Goal: Contribute content: Add original content to the website for others to see

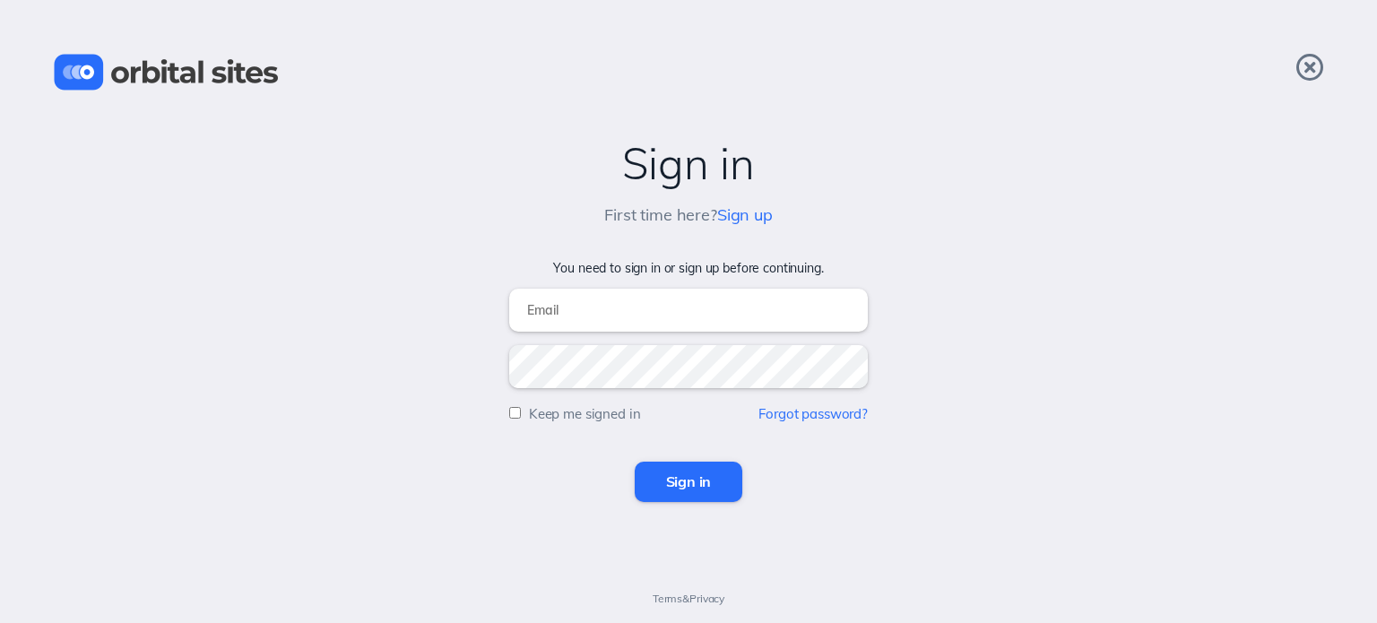
type input "[PERSON_NAME][EMAIL_ADDRESS][DOMAIN_NAME]"
click at [675, 487] on input "Sign in" at bounding box center [689, 481] width 109 height 39
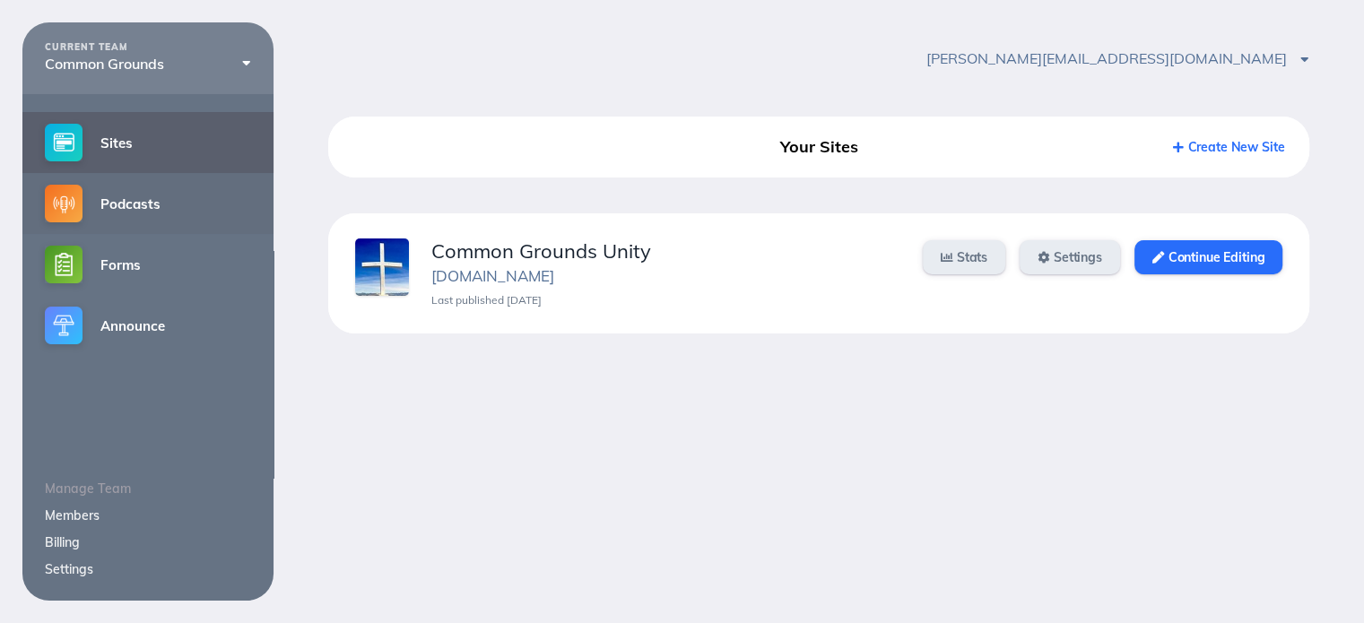
click at [147, 209] on link "Podcasts" at bounding box center [147, 203] width 251 height 61
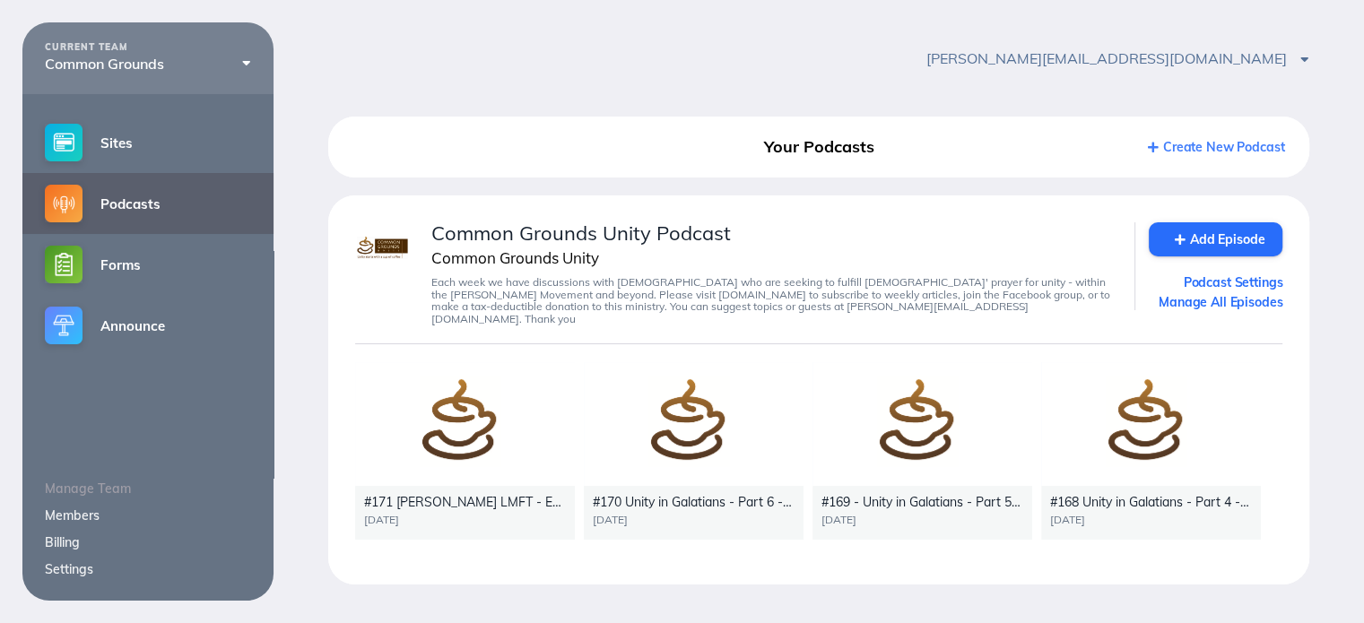
click at [461, 412] on div at bounding box center [465, 424] width 220 height 124
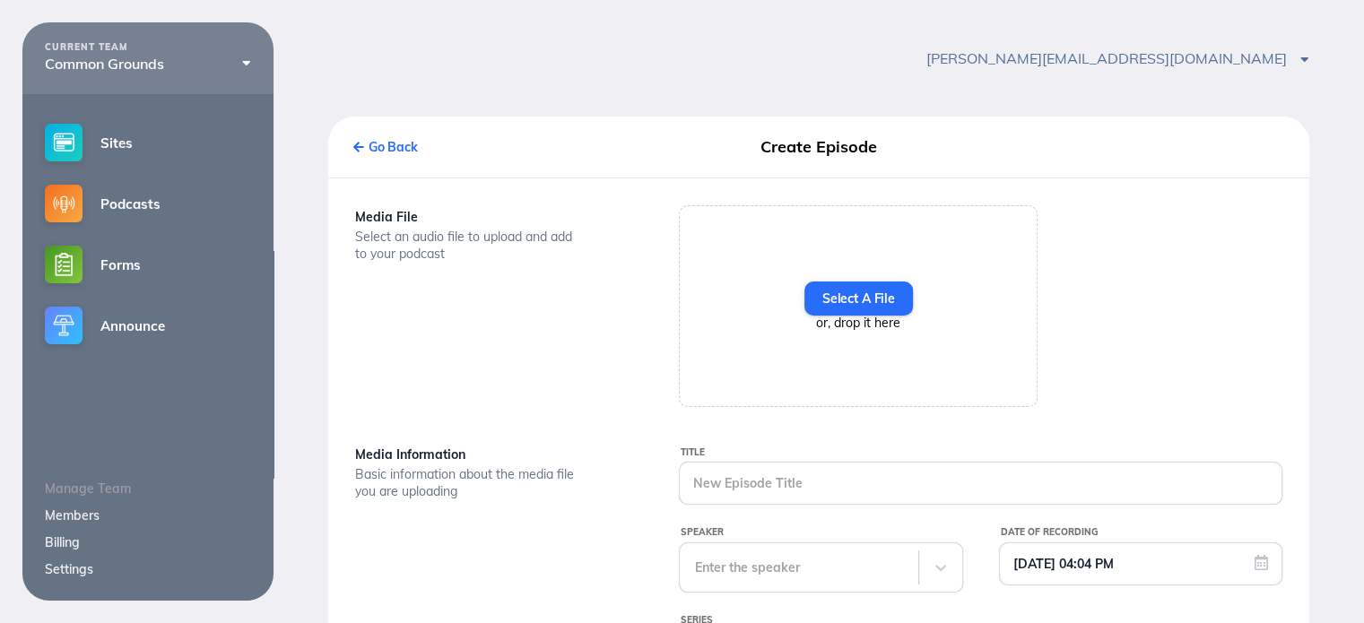
type input "#171 David Bruce LMFT - EHS Emotionally Healthy Spirituality Part 1"
type input "10/10/2025 12:30 AM"
type textarea "Kevin Withem has a heartfelt conversation with David Bruce, a Licensed Marriage…"
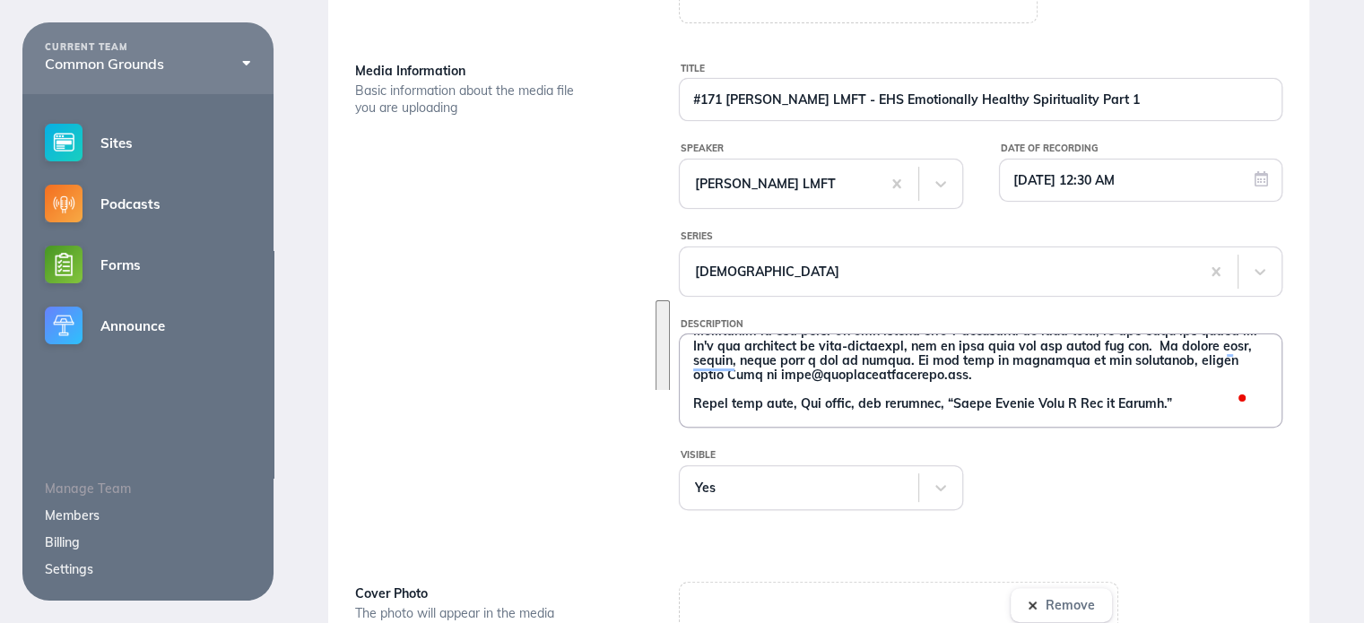
scroll to position [384, 0]
drag, startPoint x: 690, startPoint y: 321, endPoint x: 1177, endPoint y: 369, distance: 488.4
click at [1183, 372] on textarea "Description" at bounding box center [981, 379] width 602 height 90
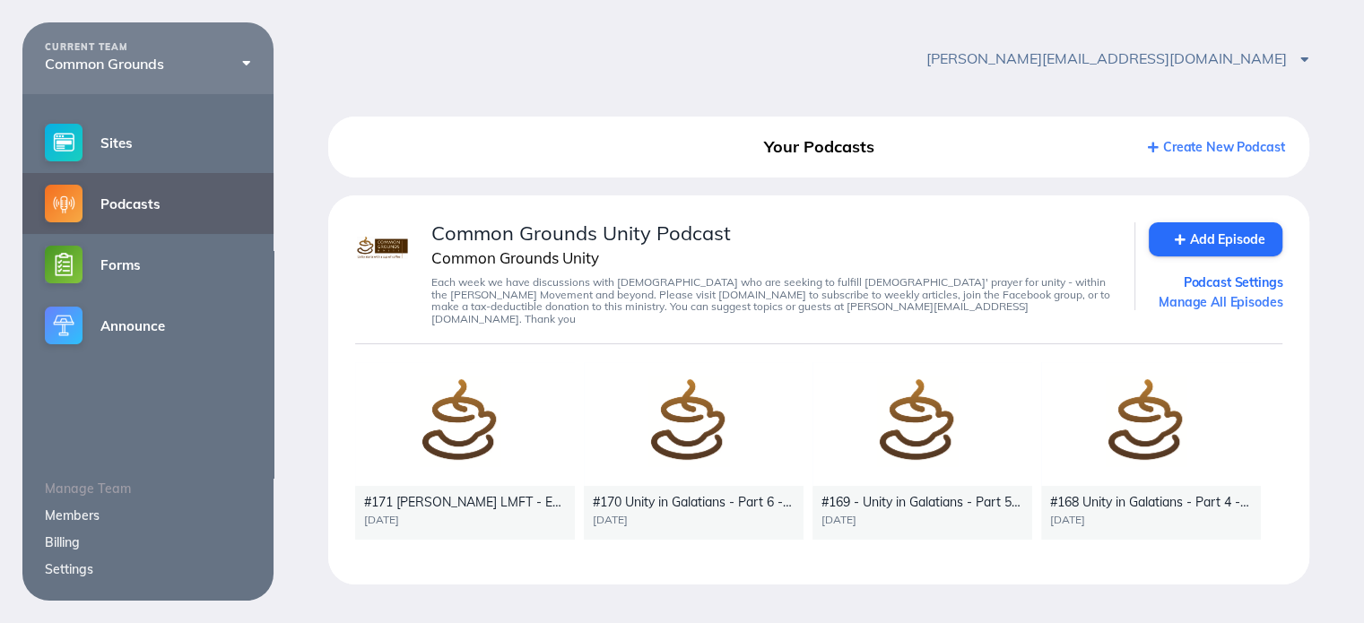
click at [1235, 308] on link "Manage All Episodes" at bounding box center [1216, 302] width 134 height 16
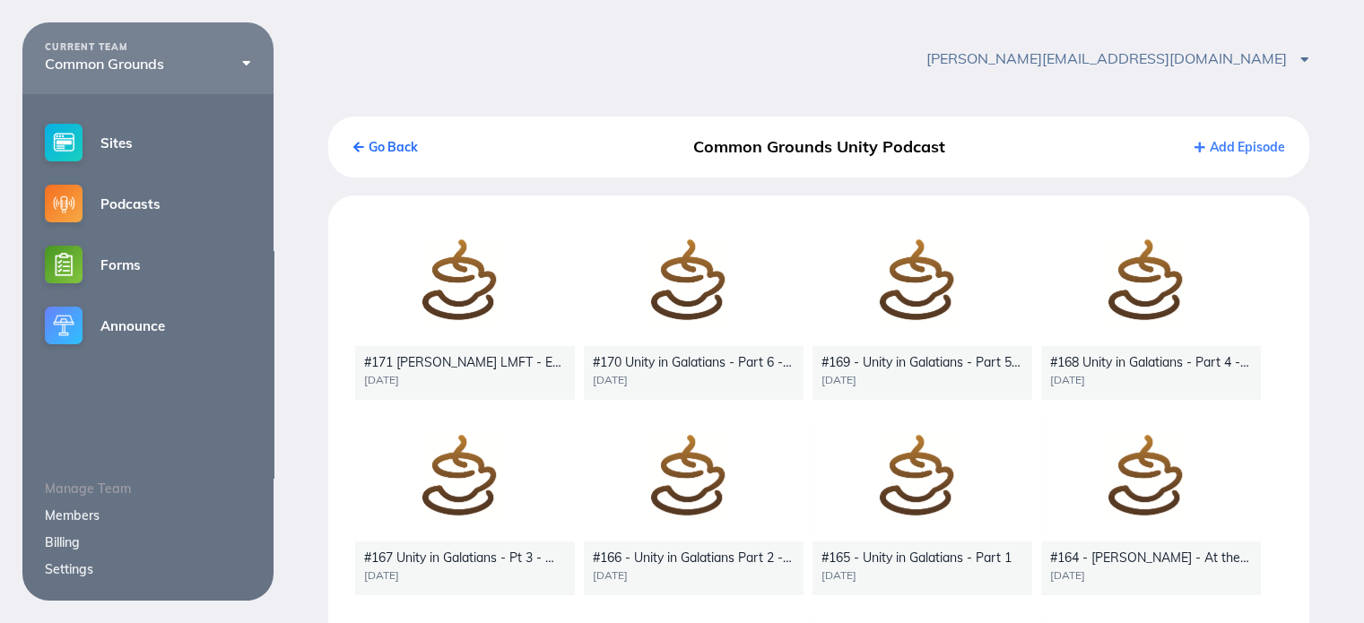
click at [1241, 147] on link "Add Episode" at bounding box center [1239, 147] width 90 height 16
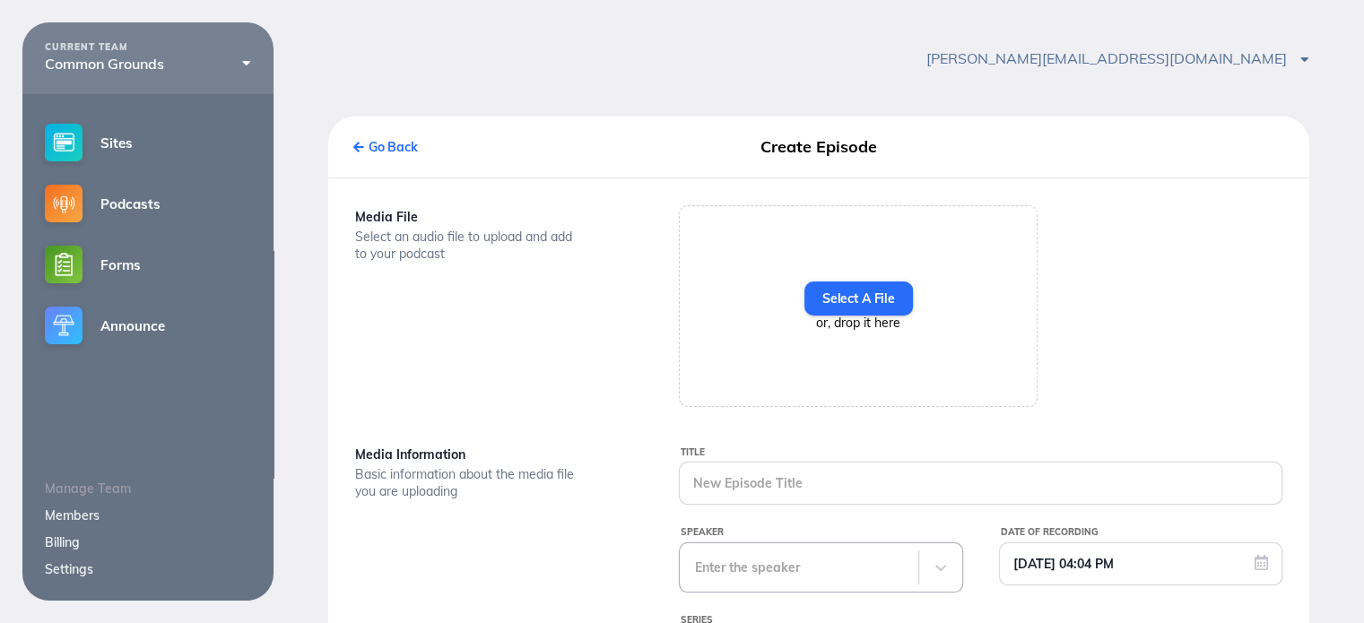
scroll to position [179, 0]
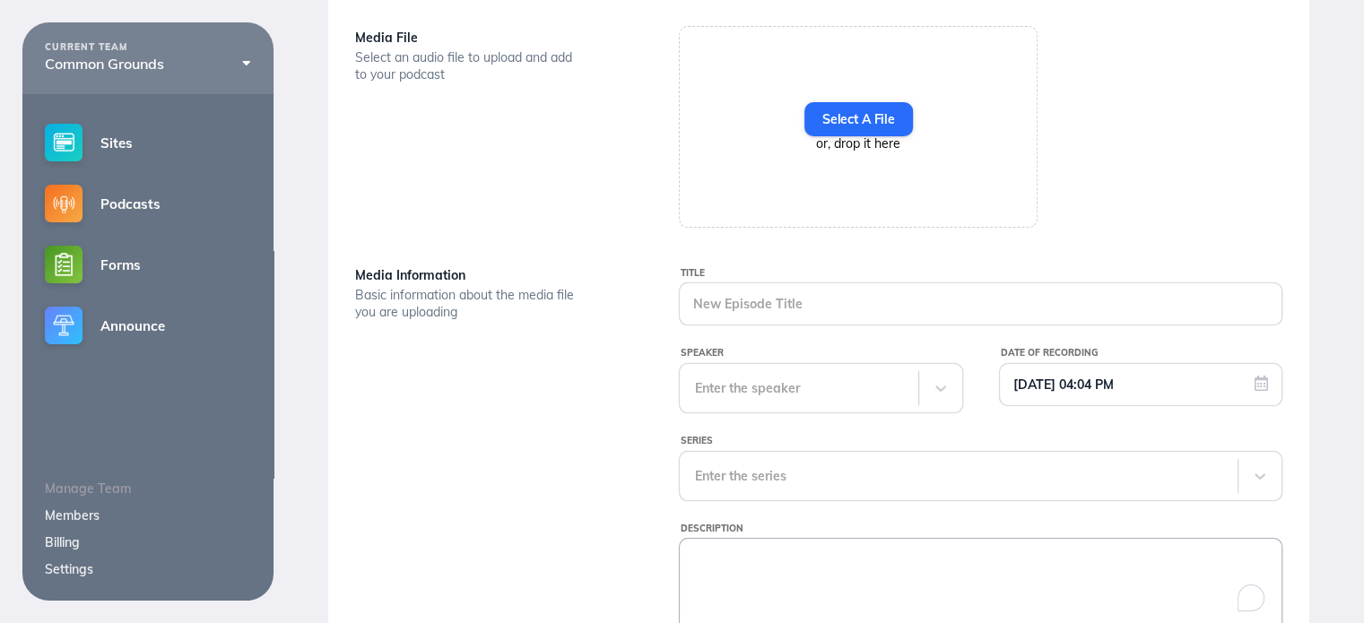
click at [708, 552] on textarea "Description" at bounding box center [981, 584] width 602 height 90
paste textarea "Kevin Withem has a heartfelt conversation with David Bruce, a Licensed Marriage…"
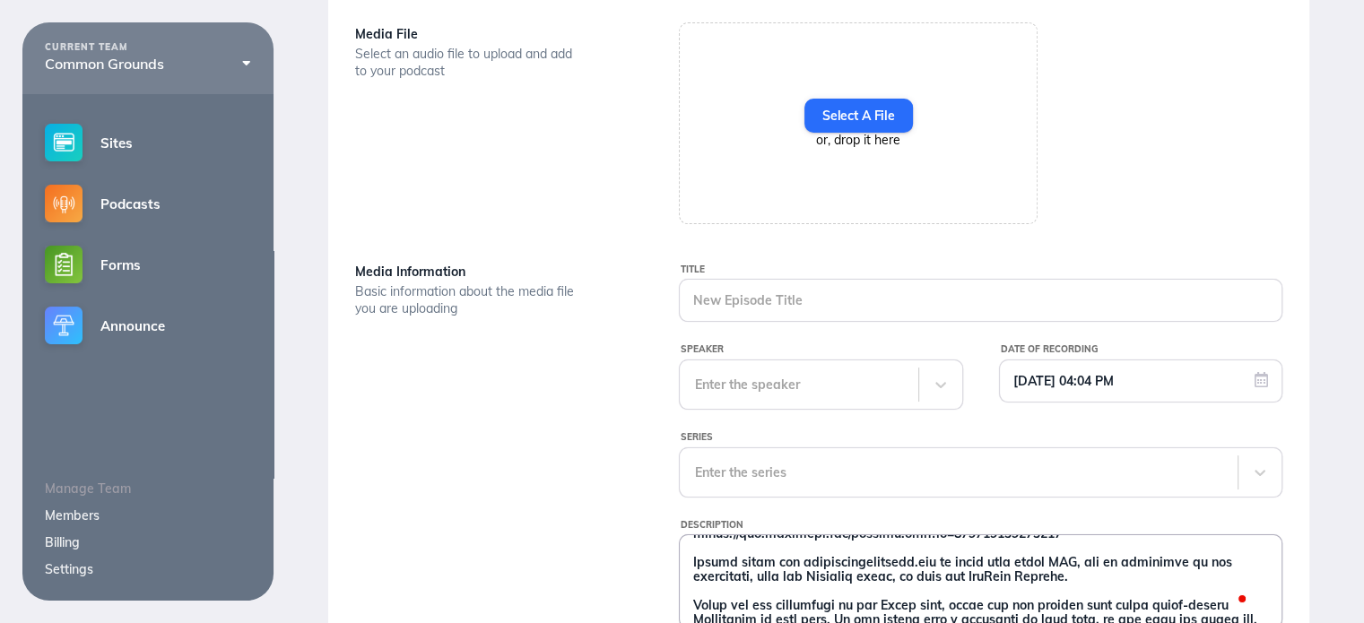
scroll to position [193, 0]
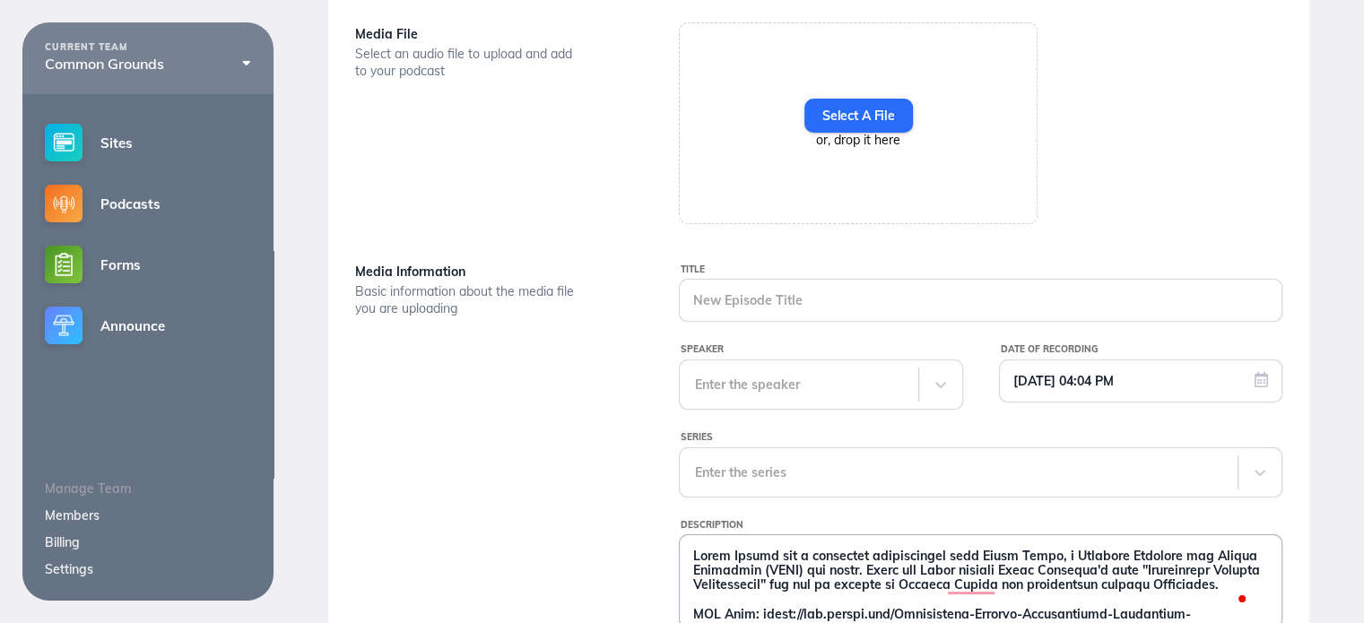
click at [818, 584] on textarea "Description" at bounding box center [981, 580] width 602 height 90
click at [868, 595] on textarea "Description" at bounding box center [981, 580] width 602 height 90
type textarea "Kevin Withem has a heartfelt conversation with David Bruce, a Licensed Marriage…"
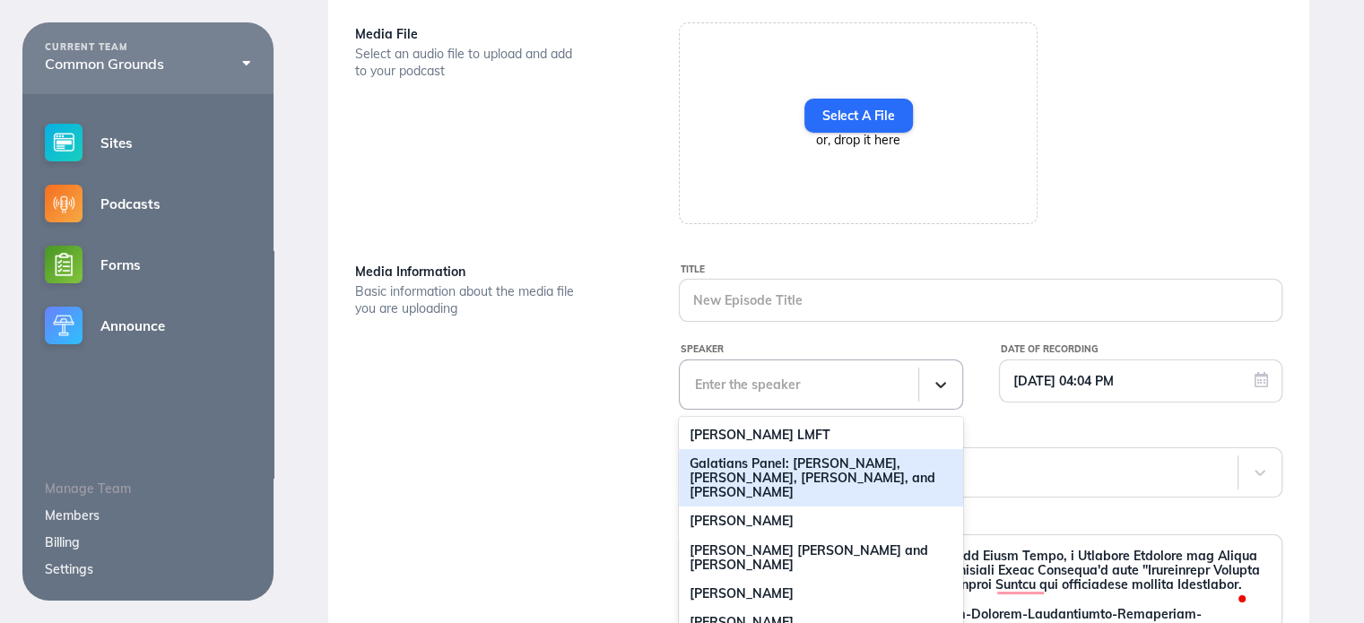
scroll to position [251, 0]
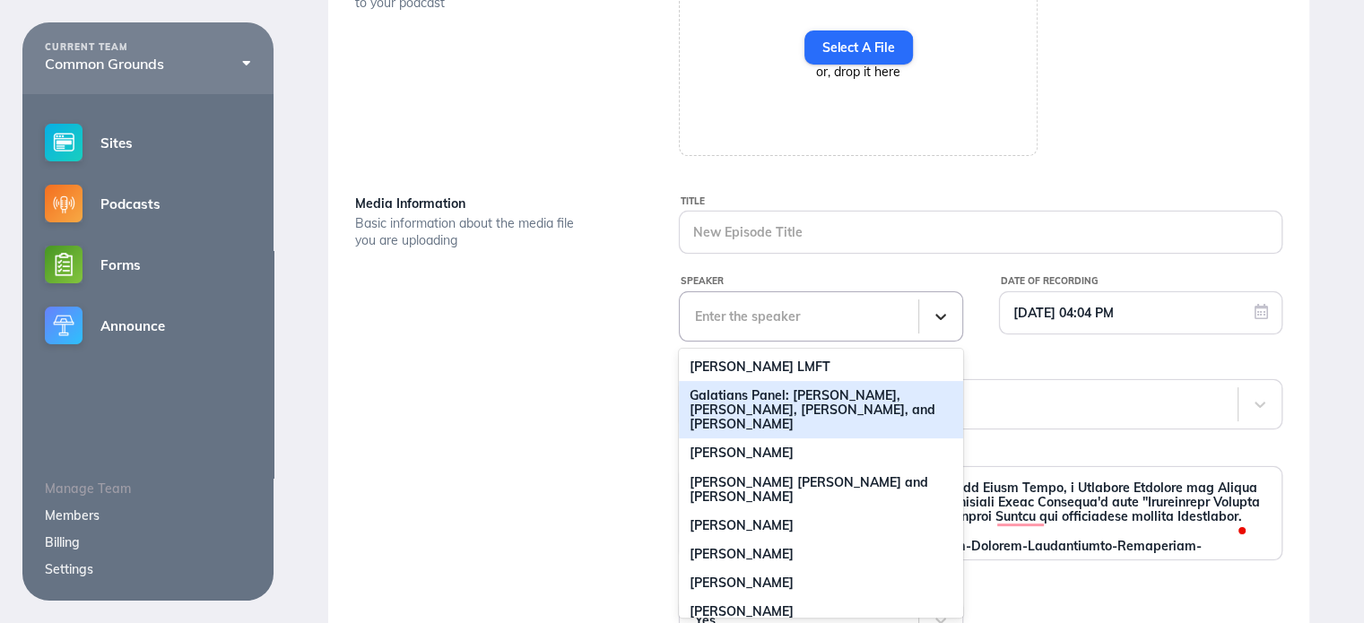
click at [939, 342] on div "98 results available. Use Up and Down to choose options, press Enter to select …" at bounding box center [820, 316] width 283 height 50
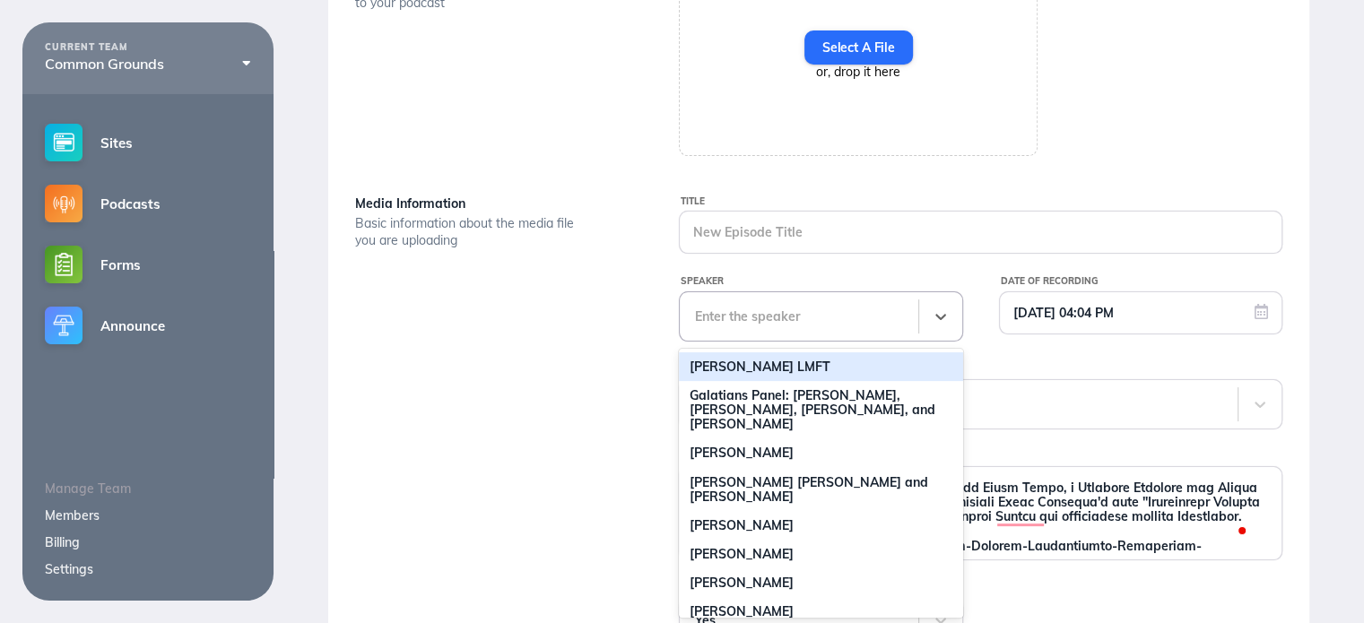
click at [764, 367] on div "[PERSON_NAME] LMFT" at bounding box center [820, 366] width 283 height 29
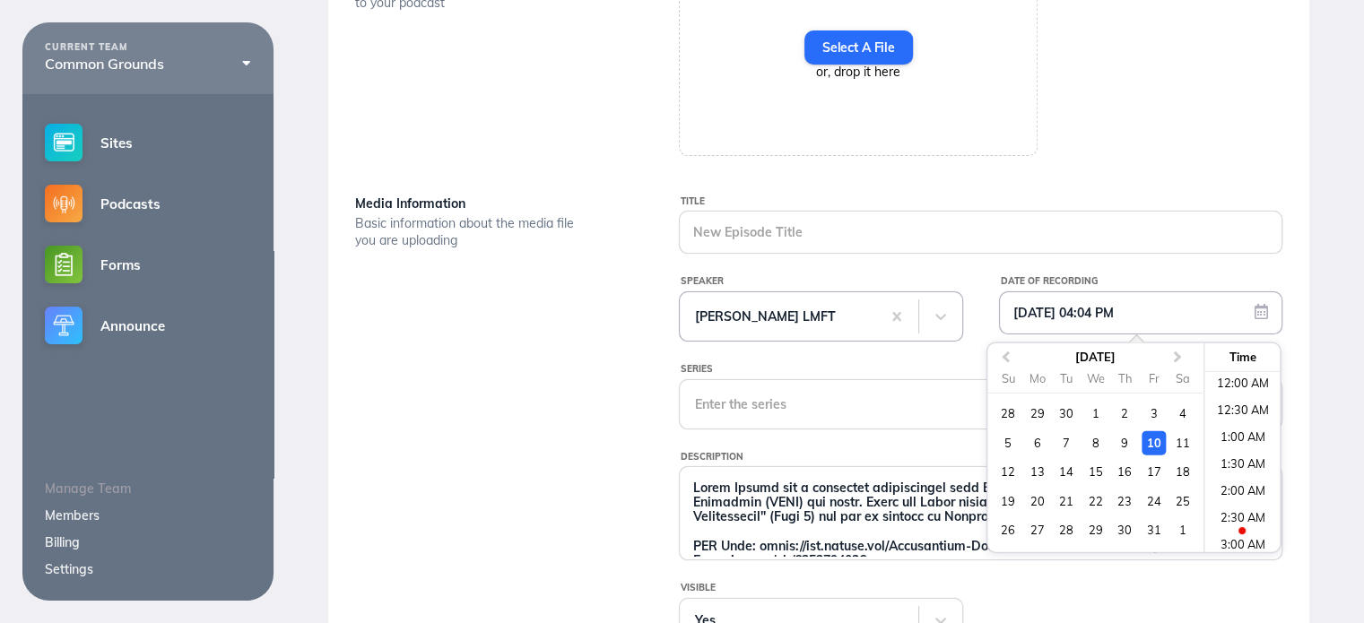
click at [1220, 316] on input "10/10/2025 04:04 PM" at bounding box center [1141, 312] width 282 height 41
click at [1157, 501] on div "24" at bounding box center [1154, 501] width 24 height 24
type input "[DATE] 04:04 PM"
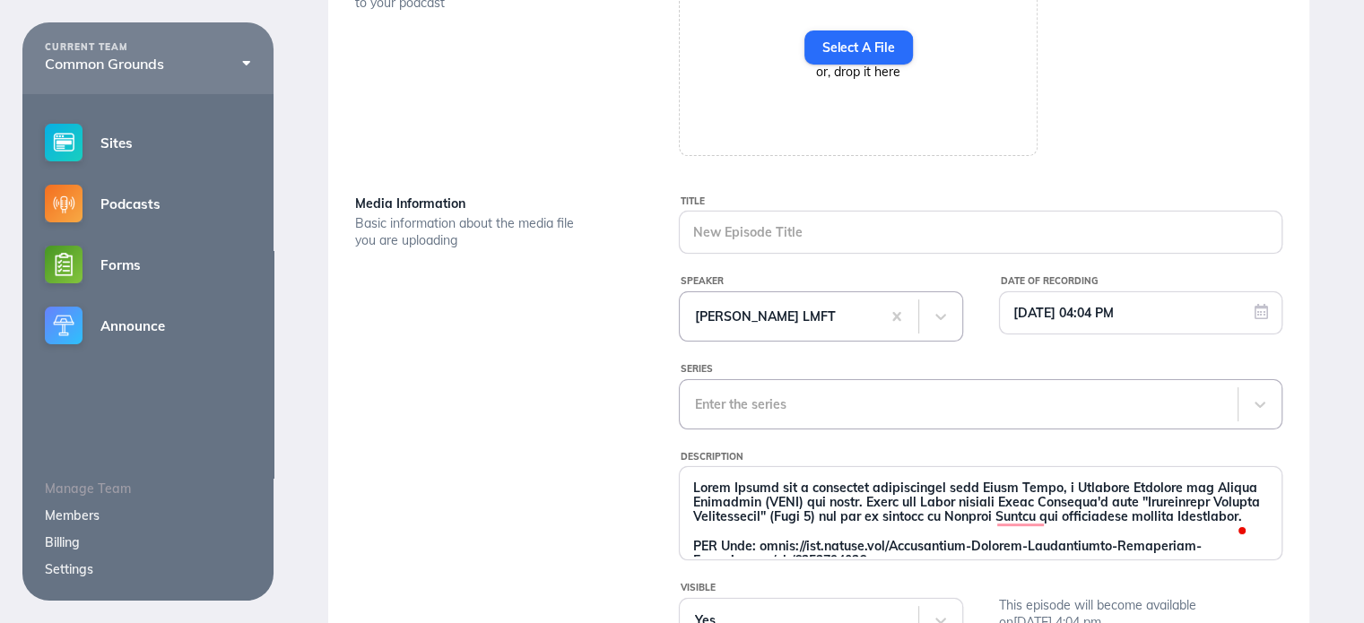
click at [795, 362] on div "Series" at bounding box center [982, 370] width 602 height 20
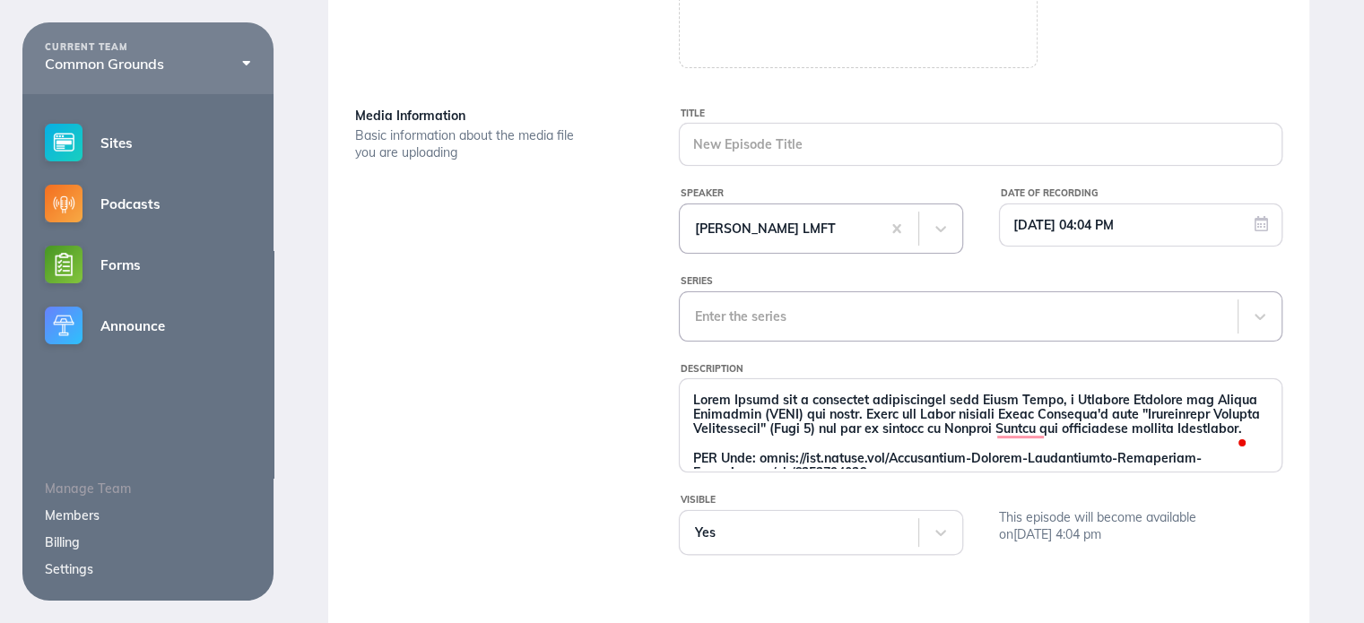
click at [741, 342] on div "Enter the series" at bounding box center [981, 316] width 604 height 50
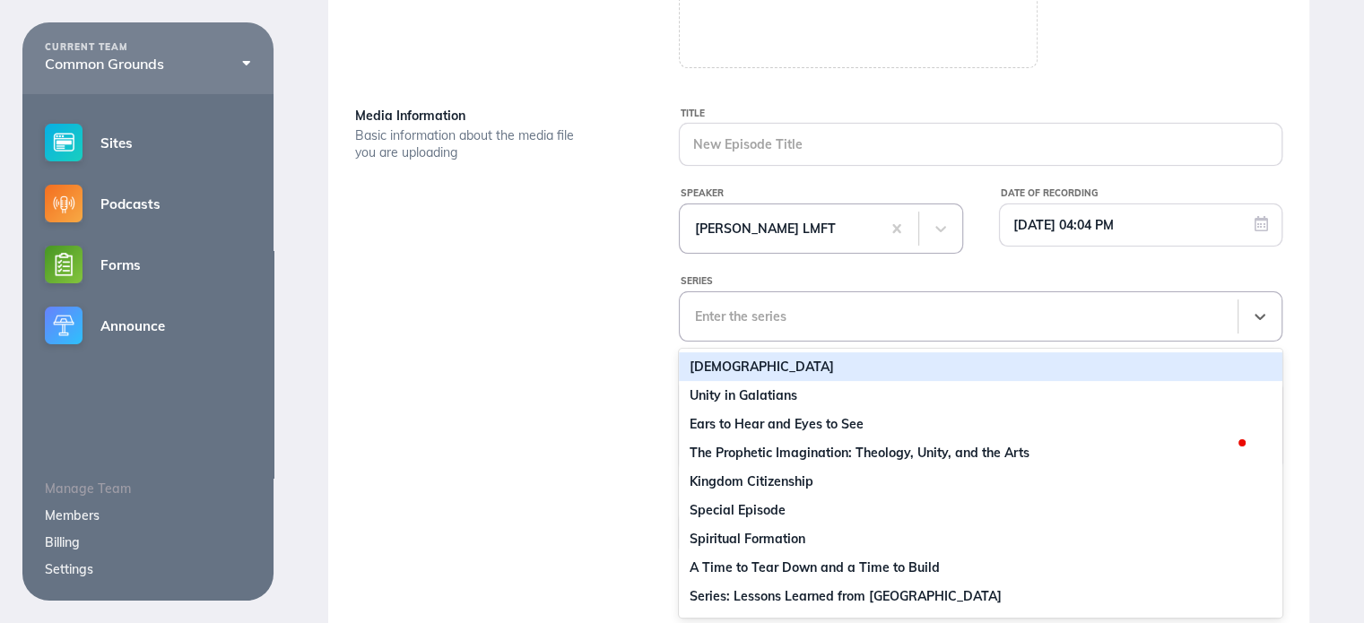
click at [741, 369] on div "[DEMOGRAPHIC_DATA]" at bounding box center [981, 366] width 604 height 29
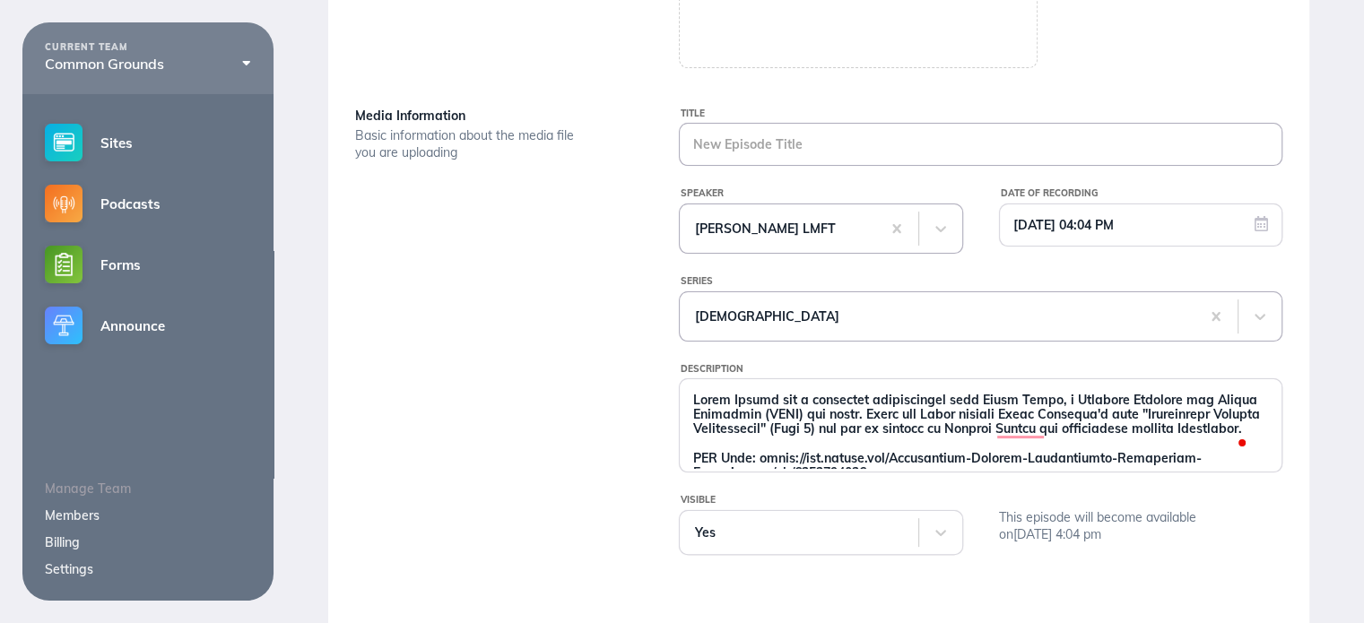
click at [775, 150] on input "Title" at bounding box center [981, 144] width 602 height 41
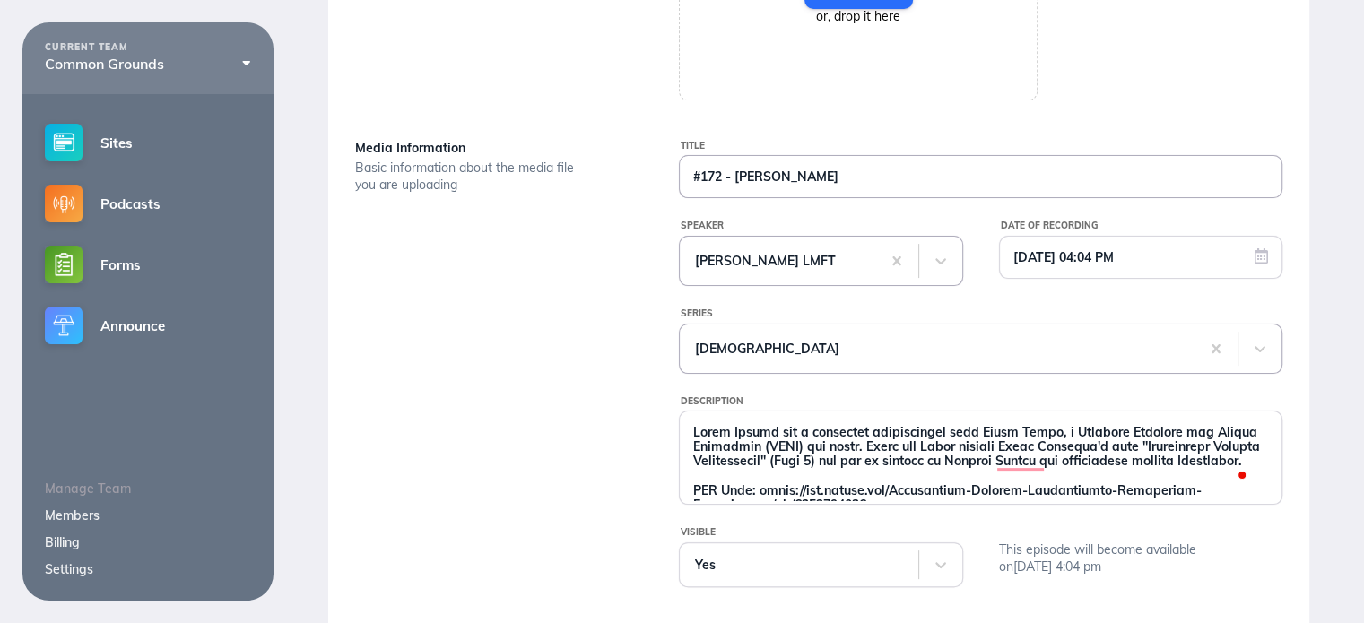
scroll to position [371, 0]
type input "#172 - [PERSON_NAME] - Emotionally Healthy Spirituality - Part 2"
click at [580, 354] on div "Media Information Basic information about the media file you are uploading" at bounding box center [495, 379] width 324 height 487
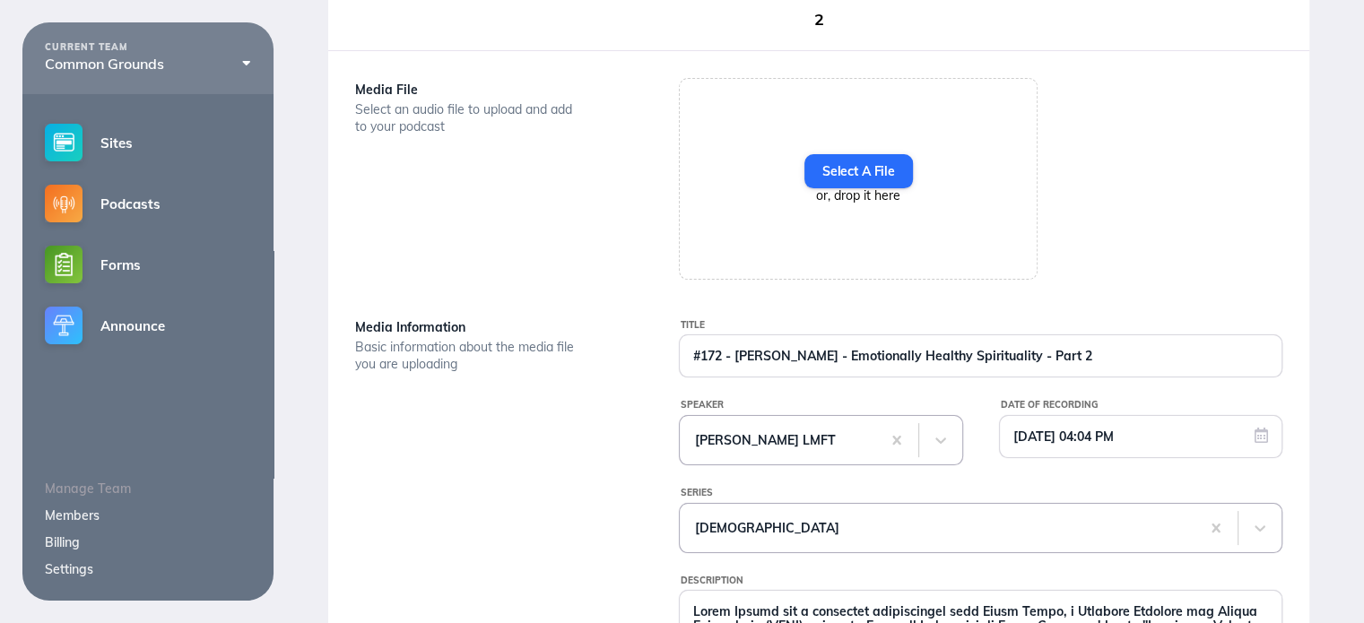
scroll to position [102, 0]
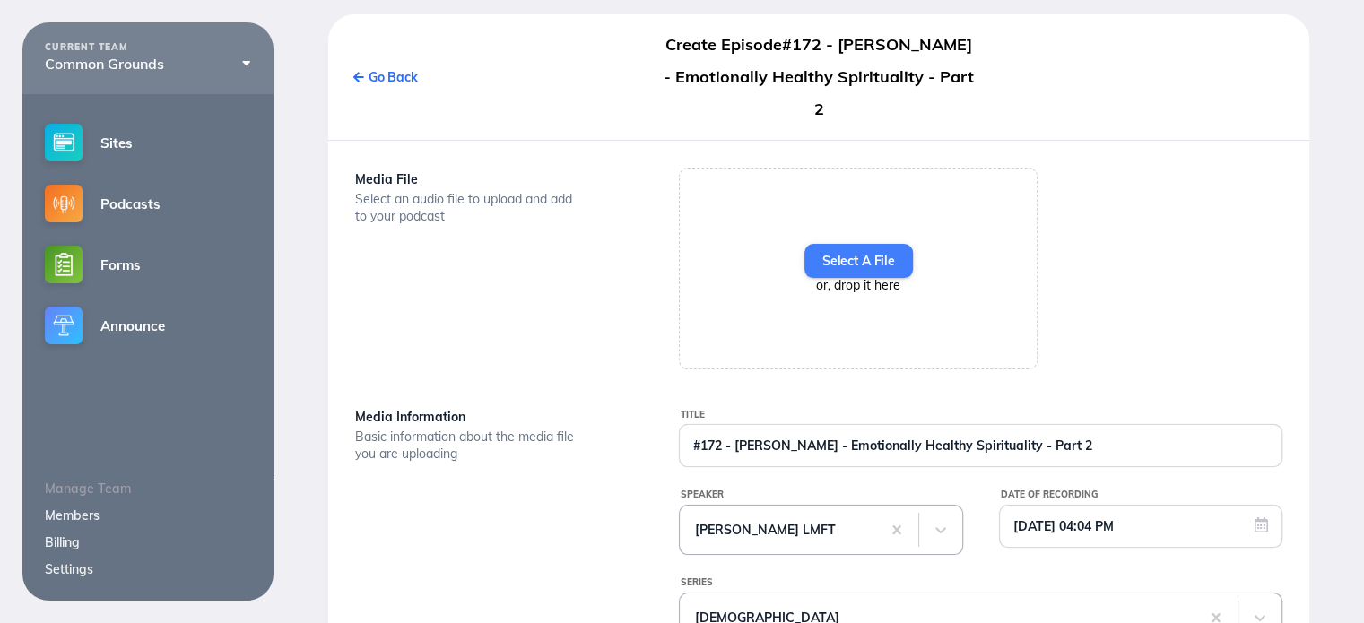
click at [852, 244] on label "Select A File" at bounding box center [858, 261] width 109 height 34
click at [0, 0] on input "Select A File" at bounding box center [0, 0] width 0 height 0
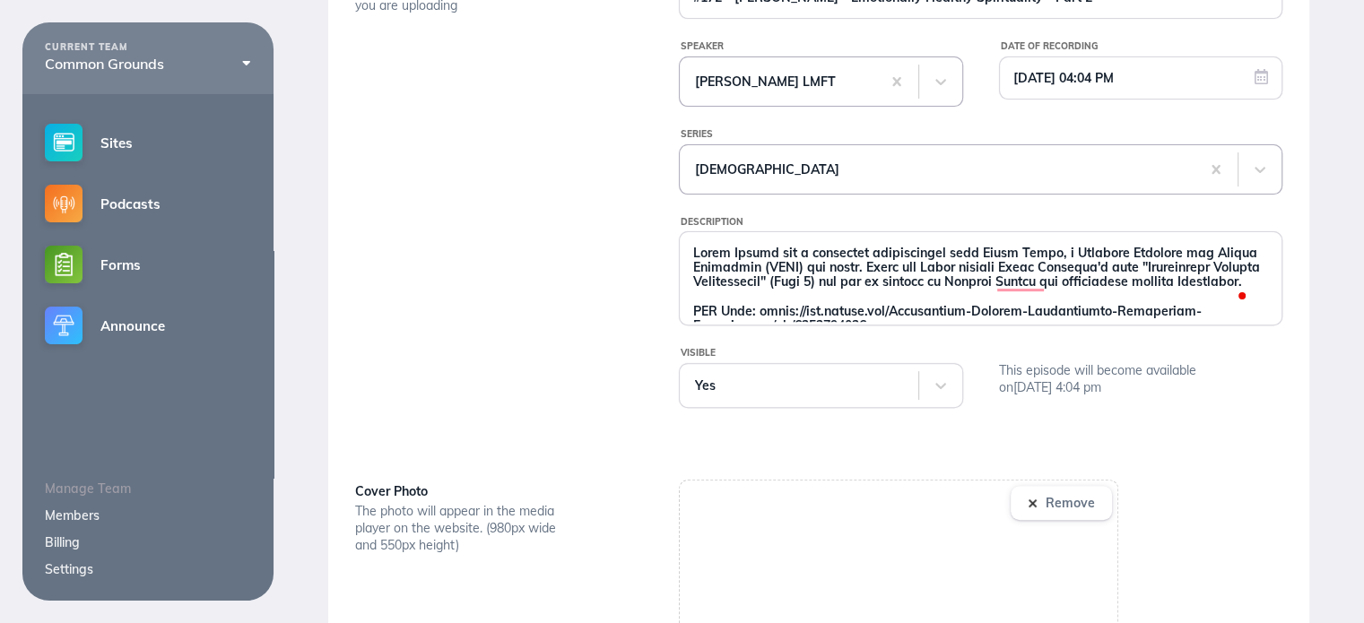
scroll to position [731, 0]
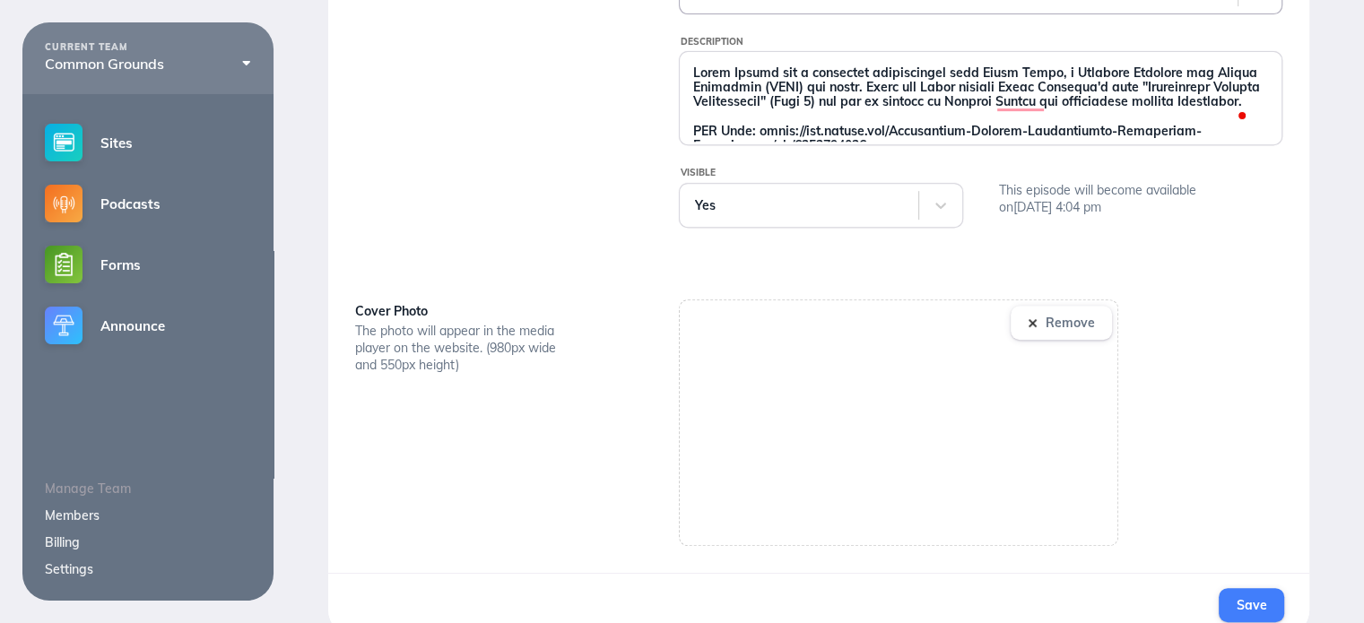
click at [1245, 597] on span "Save" at bounding box center [1252, 605] width 30 height 16
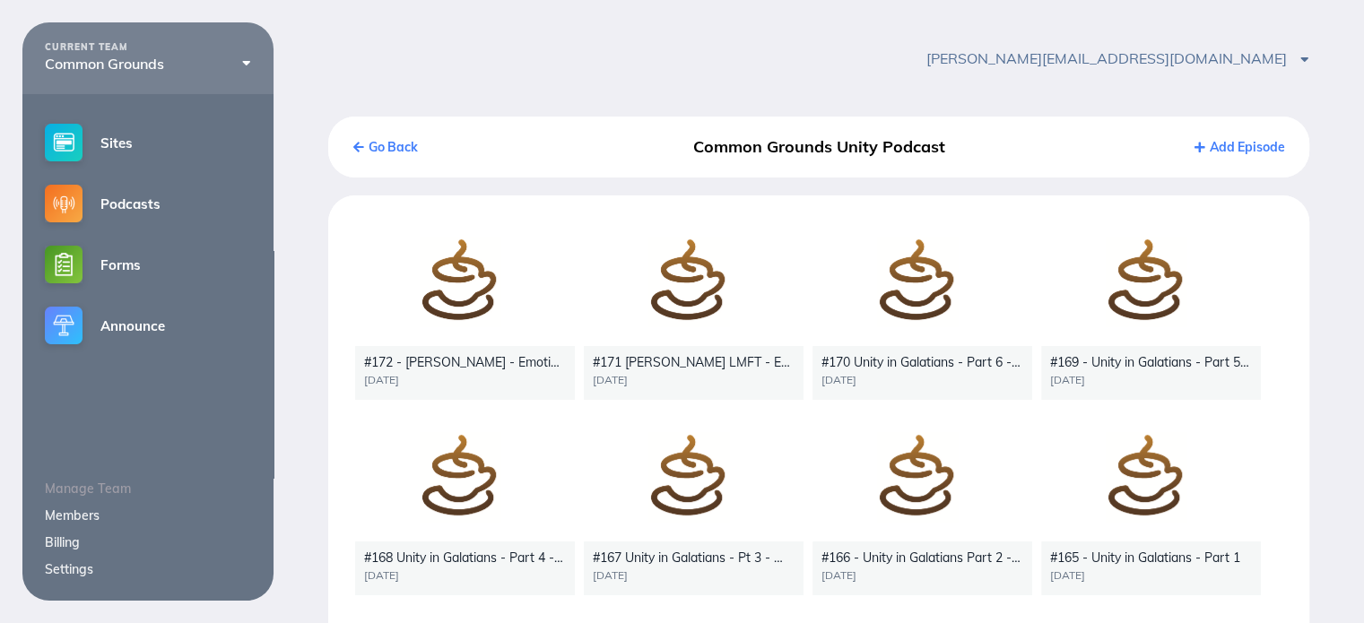
click at [387, 146] on link "Go Back" at bounding box center [385, 147] width 65 height 16
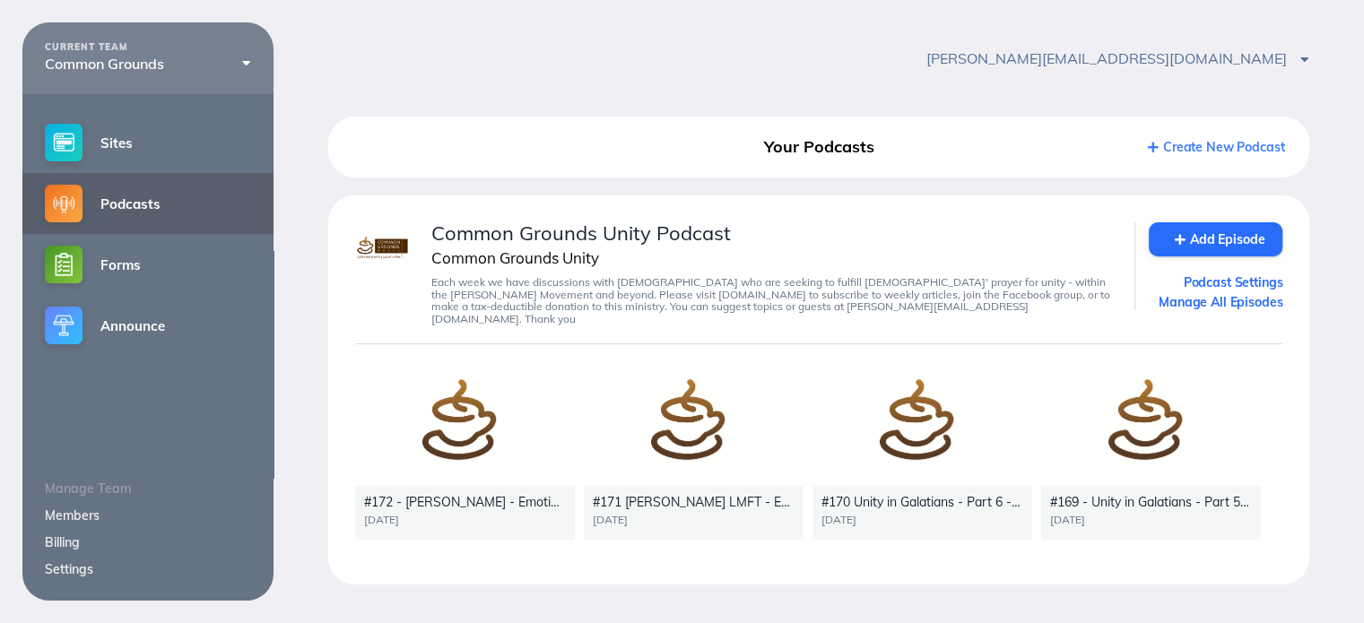
click at [473, 424] on div at bounding box center [465, 424] width 220 height 124
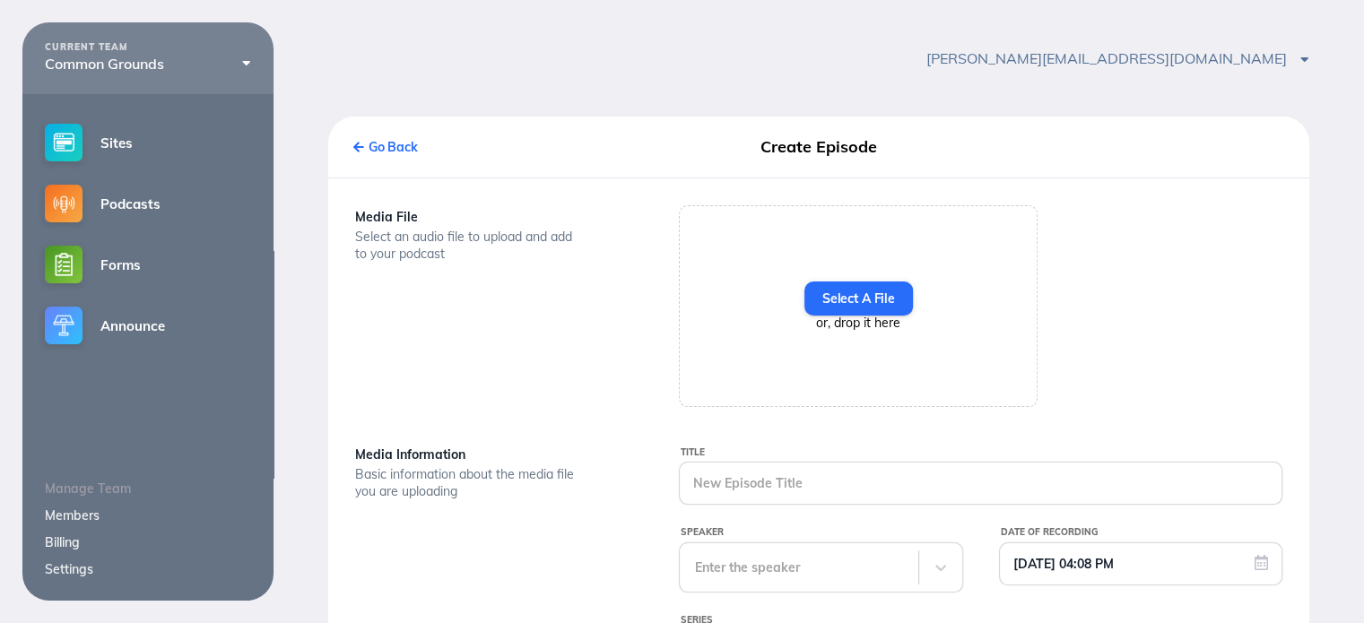
type input "#172 - [PERSON_NAME] - Emotionally Healthy Spirituality - Part 2"
type input "[DATE] 04:04 PM"
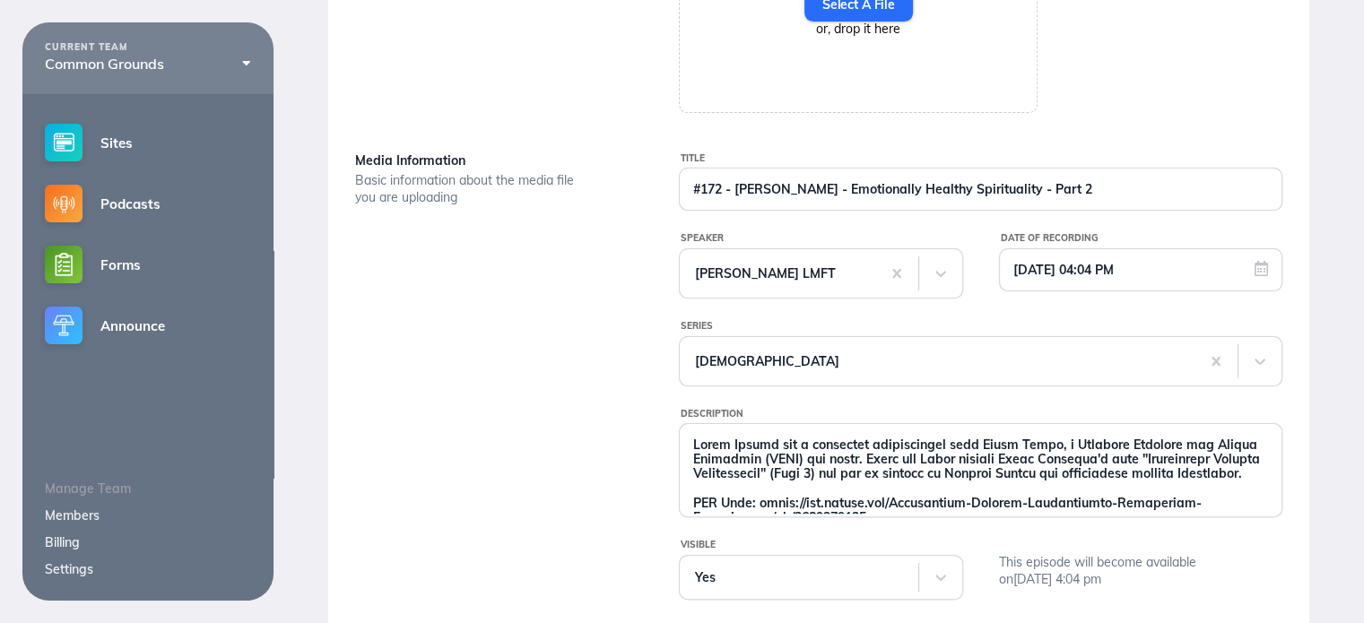
scroll to position [90, 0]
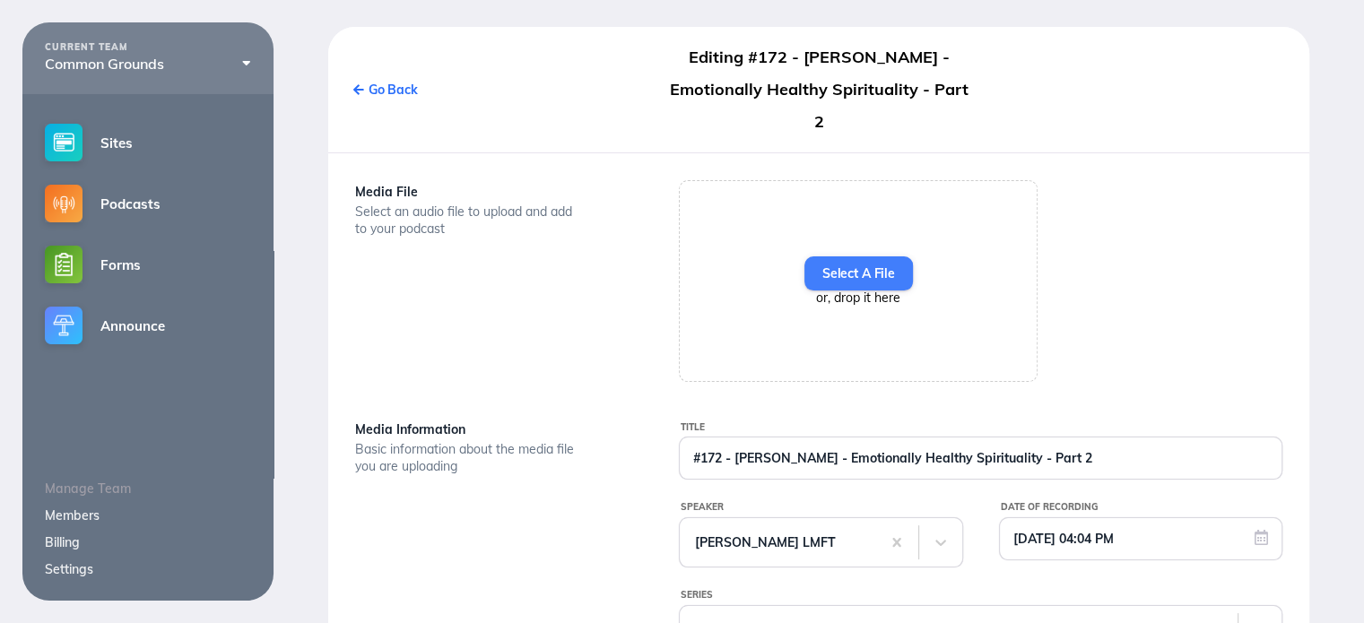
click at [829, 256] on label "Select A File" at bounding box center [858, 273] width 109 height 34
click at [0, 0] on input "Select A File" at bounding box center [0, 0] width 0 height 0
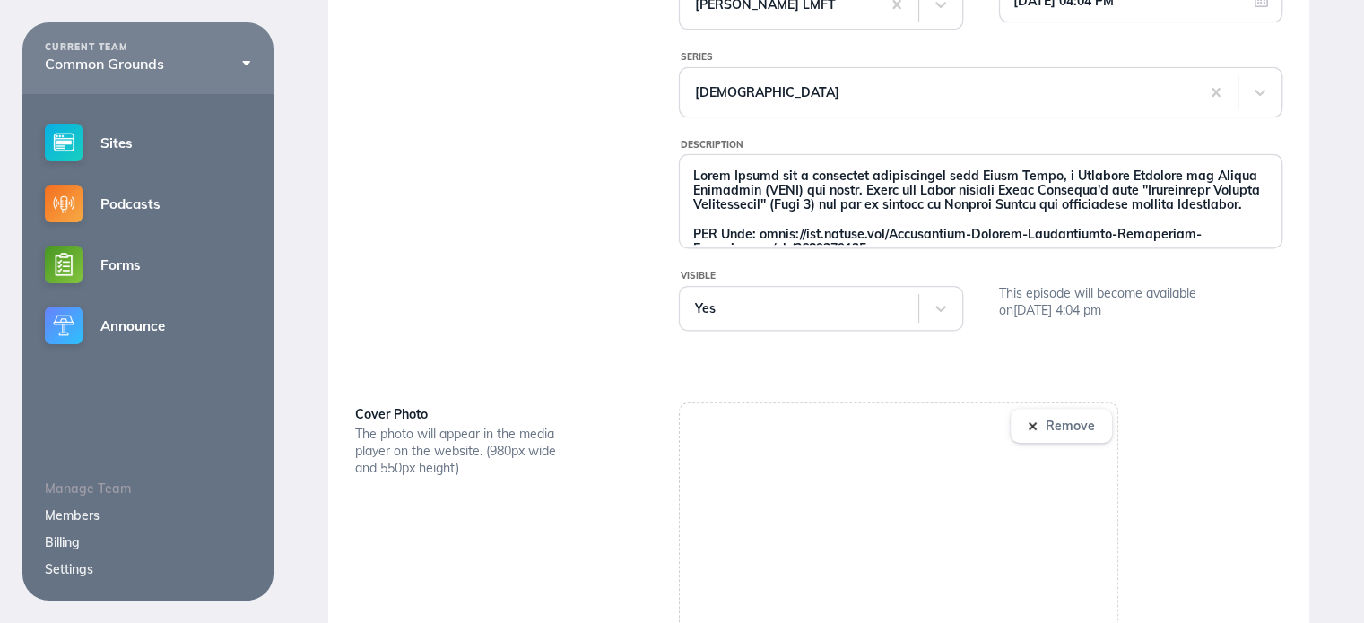
scroll to position [731, 0]
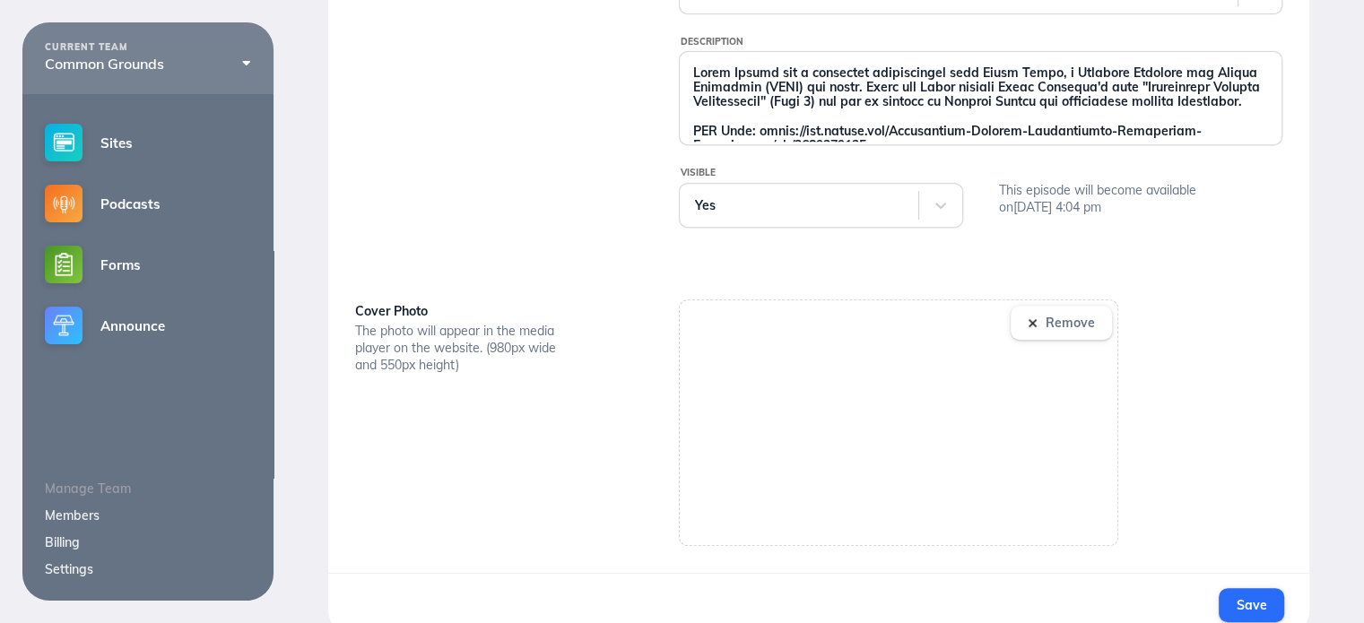
click at [1248, 597] on span "Save" at bounding box center [1252, 605] width 30 height 16
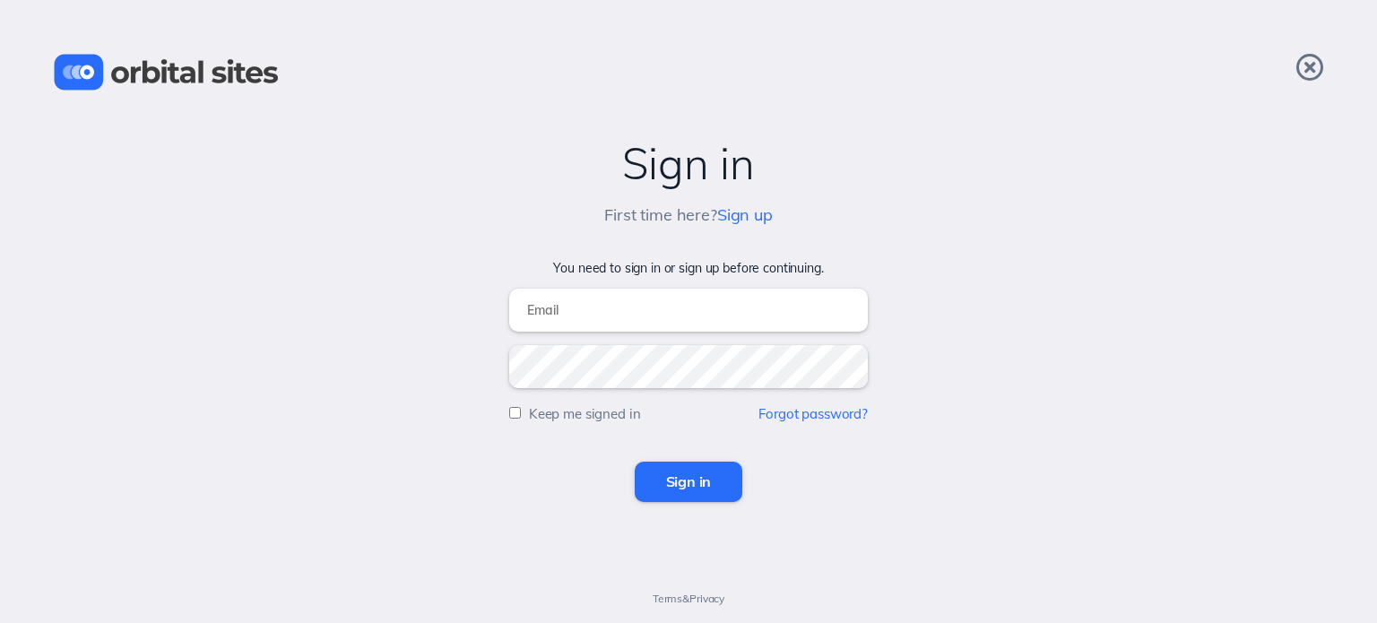
type input "[PERSON_NAME][EMAIL_ADDRESS][DOMAIN_NAME]"
click at [674, 487] on input "Sign in" at bounding box center [689, 481] width 109 height 39
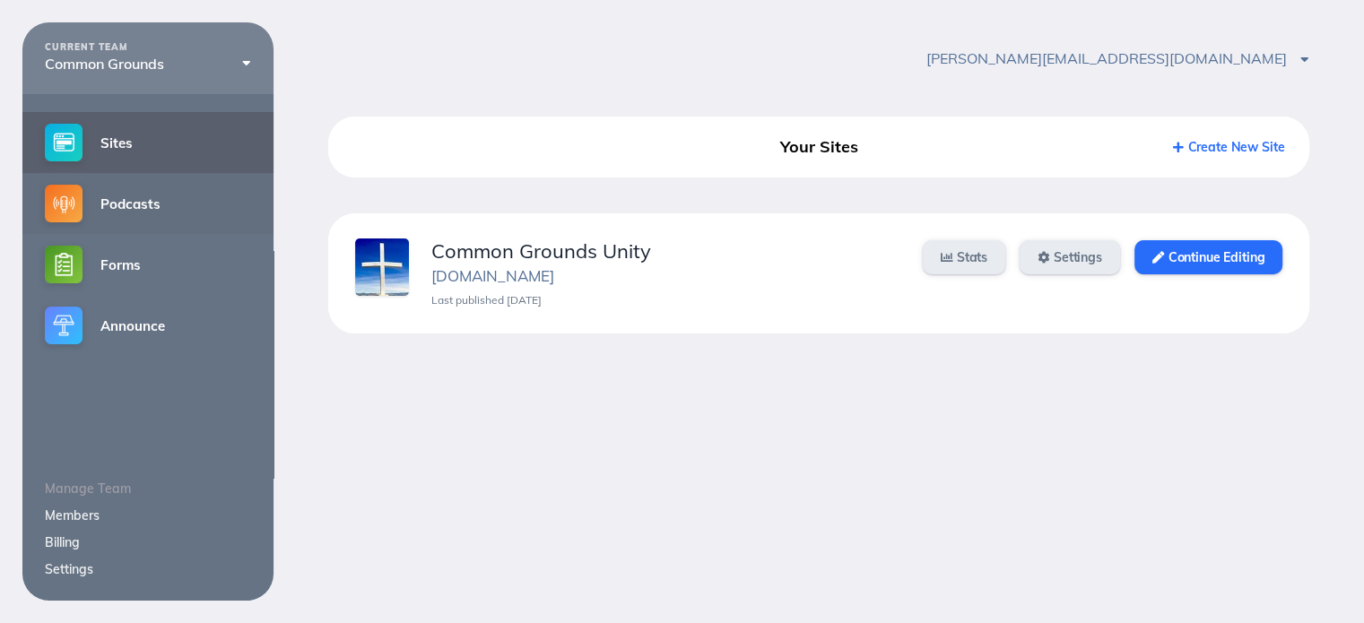
click at [126, 213] on link "Podcasts" at bounding box center [147, 203] width 251 height 61
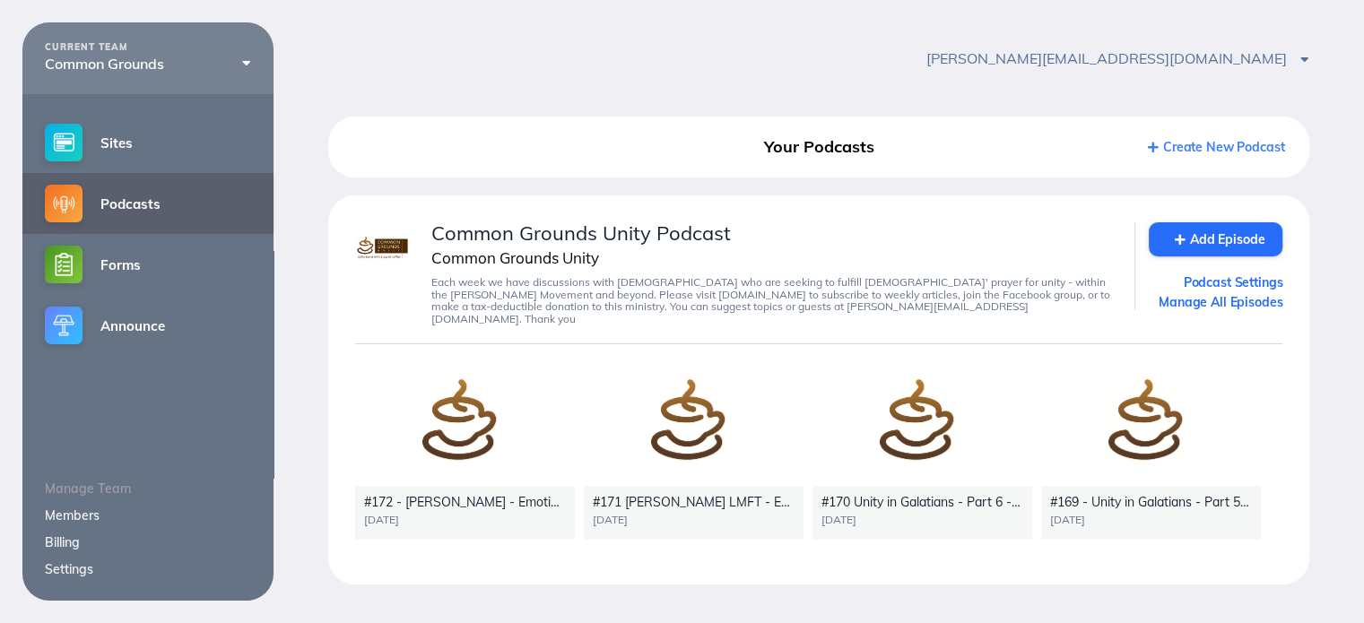
click at [446, 416] on div at bounding box center [465, 424] width 220 height 124
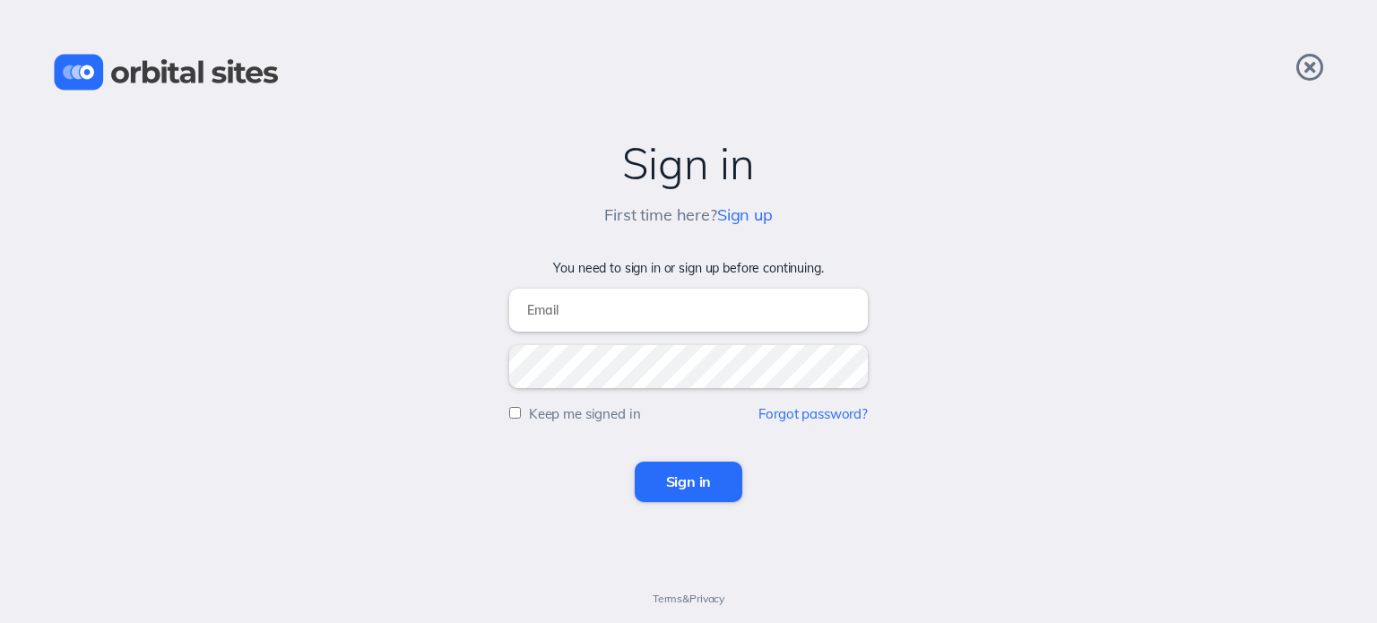
type input "[PERSON_NAME][EMAIL_ADDRESS][DOMAIN_NAME]"
click at [515, 354] on input "Sign in" at bounding box center [689, 481] width 109 height 39
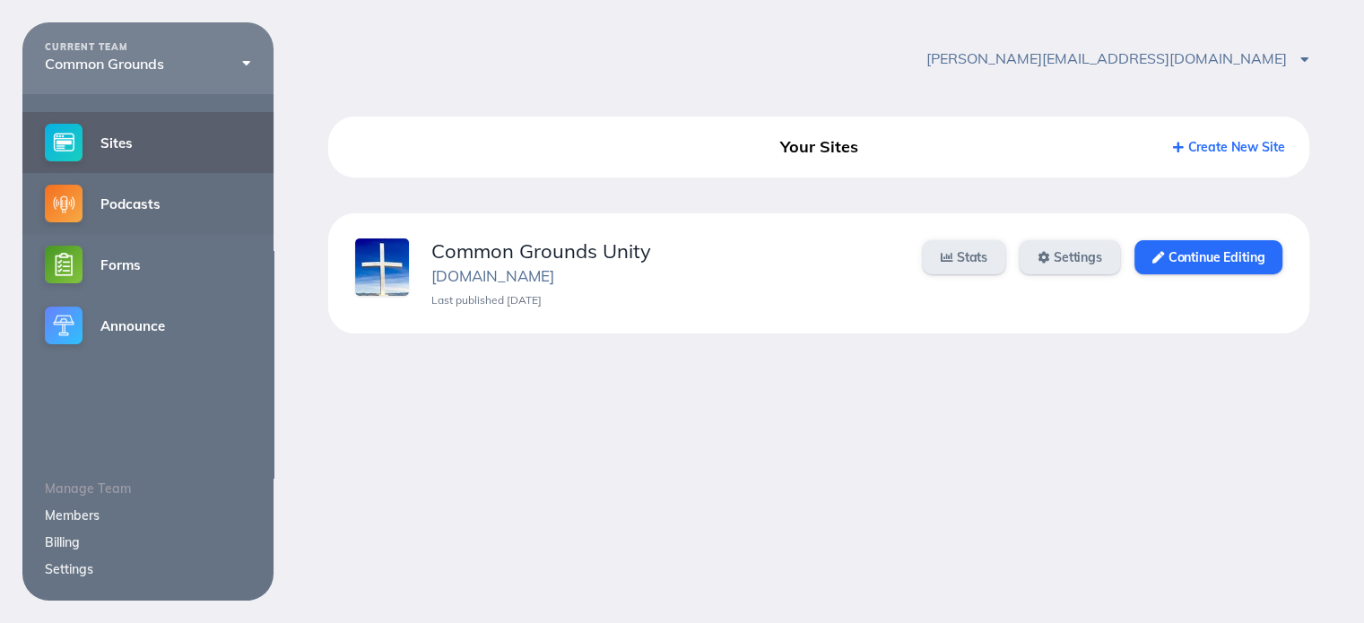
click at [74, 205] on img at bounding box center [64, 204] width 38 height 38
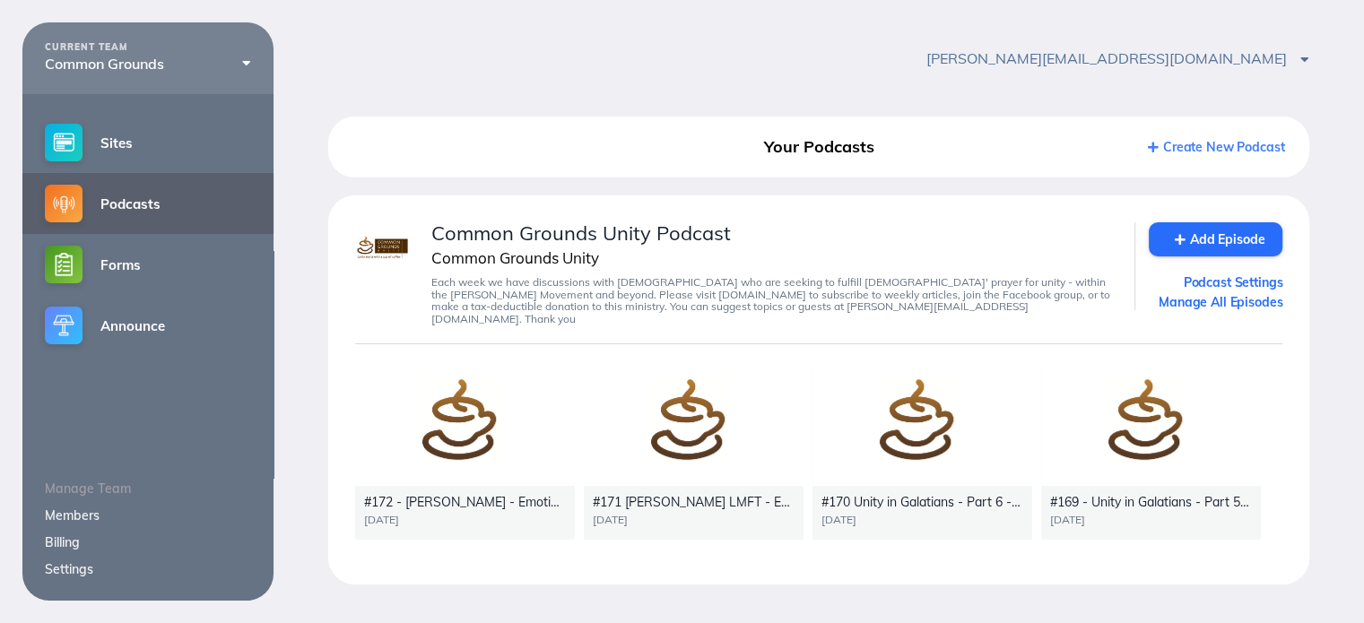
click at [502, 412] on div at bounding box center [465, 424] width 220 height 124
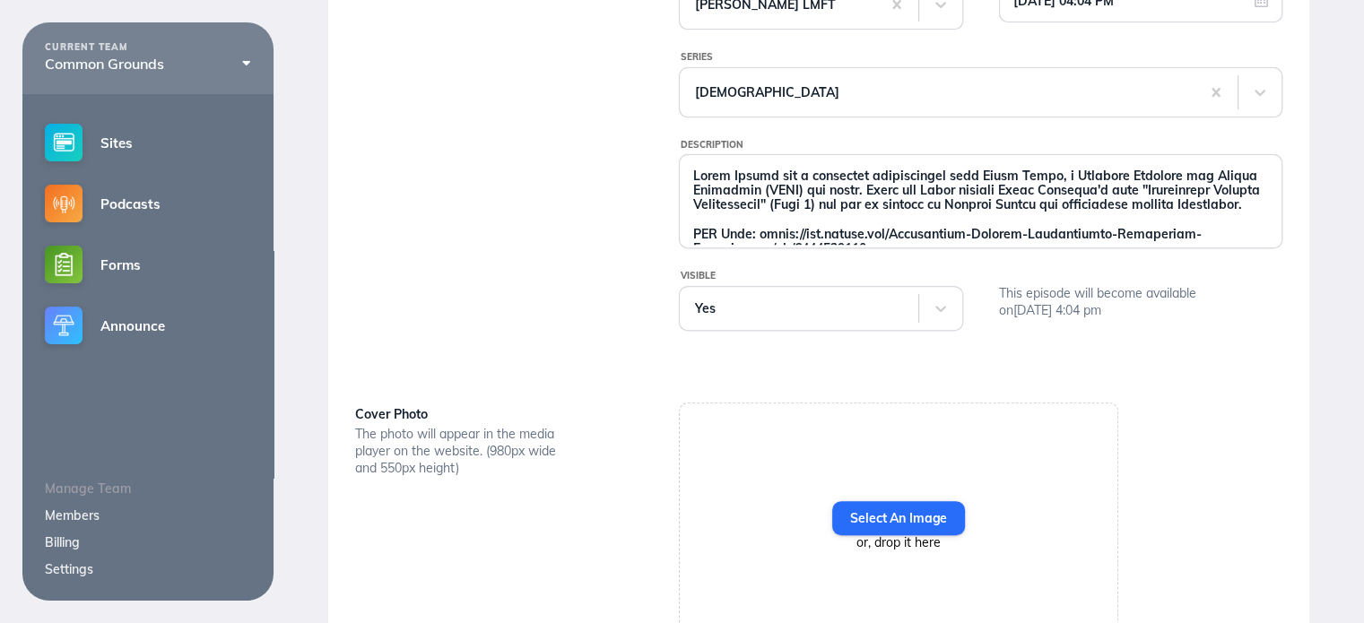
scroll to position [717, 0]
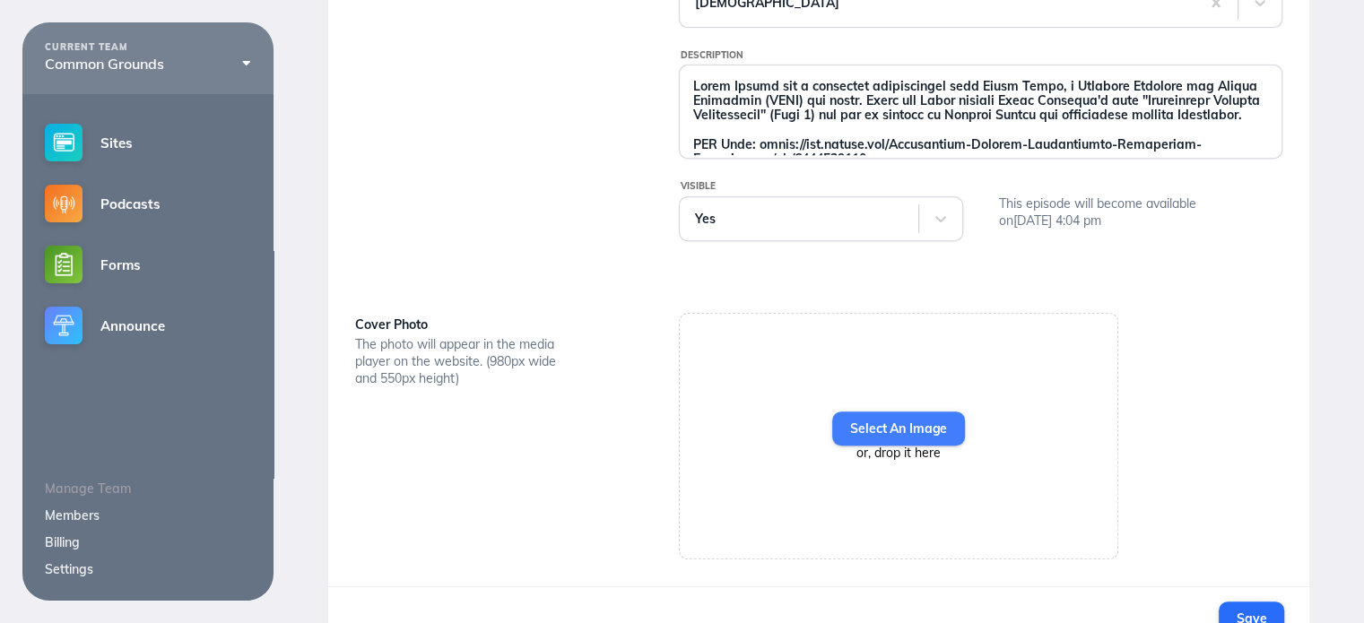
click at [894, 412] on label "Select An Image" at bounding box center [898, 429] width 133 height 34
click at [0, 0] on input "Select An Image" at bounding box center [0, 0] width 0 height 0
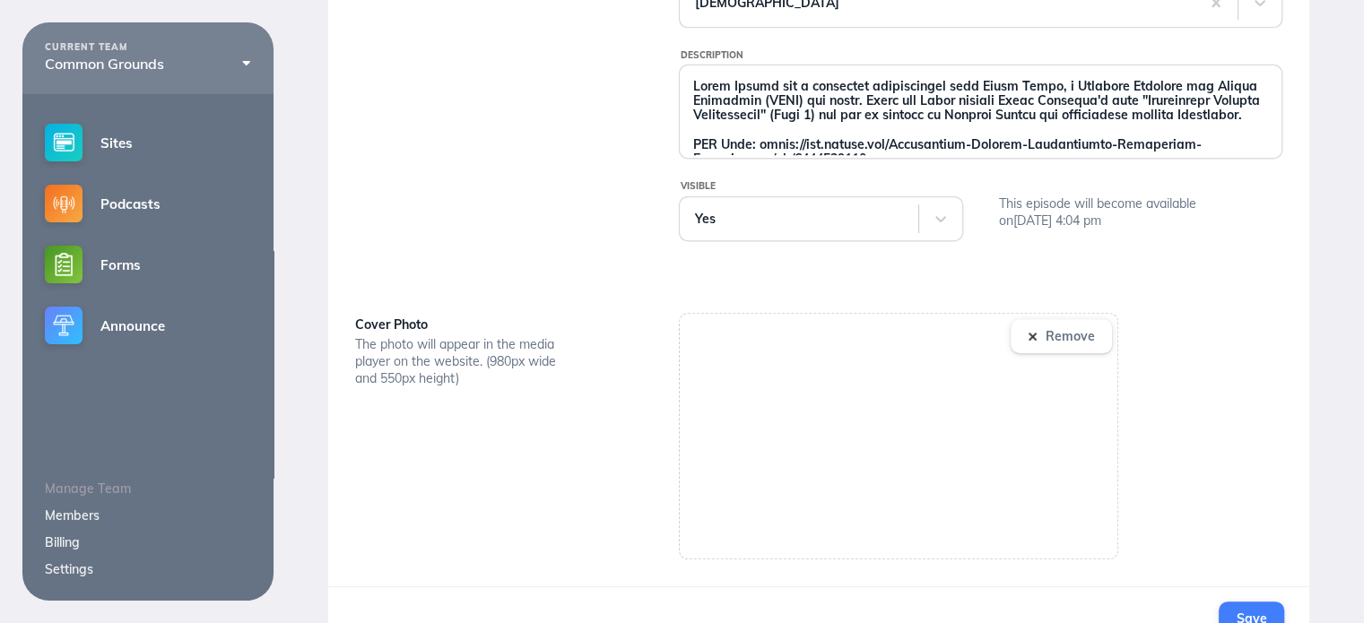
click at [1250, 611] on span "Save" at bounding box center [1252, 619] width 30 height 16
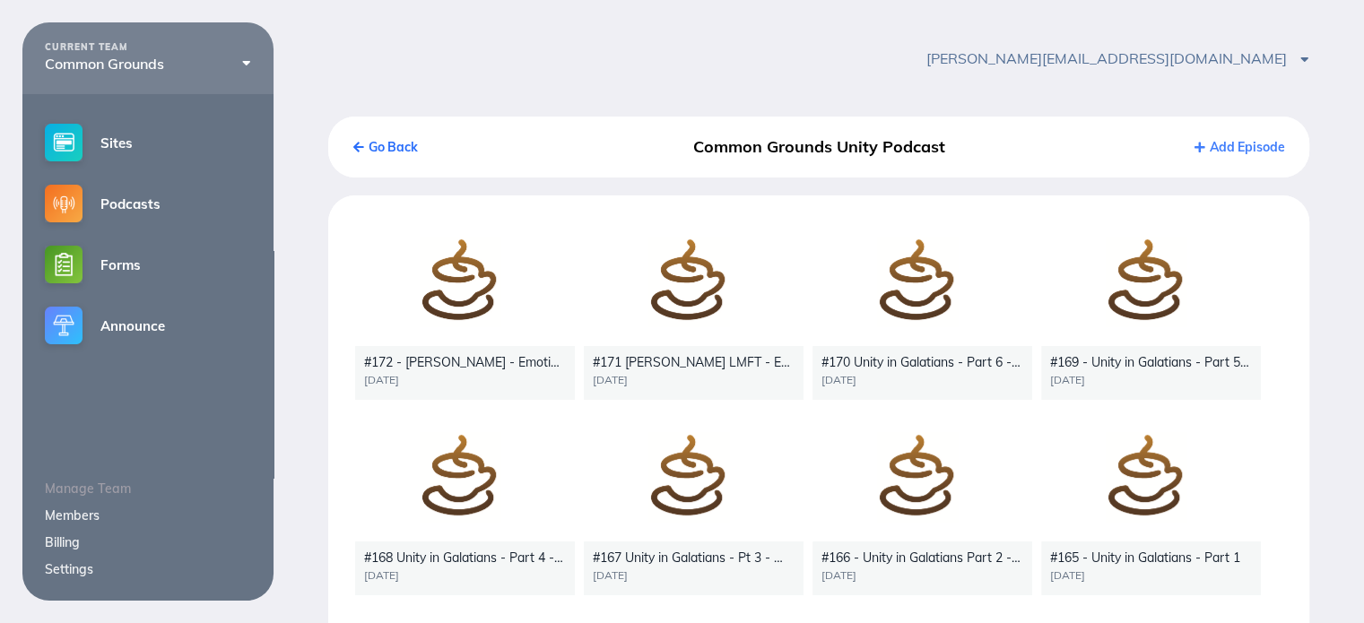
click at [457, 300] on div at bounding box center [465, 284] width 220 height 124
